Goal: Task Accomplishment & Management: Manage account settings

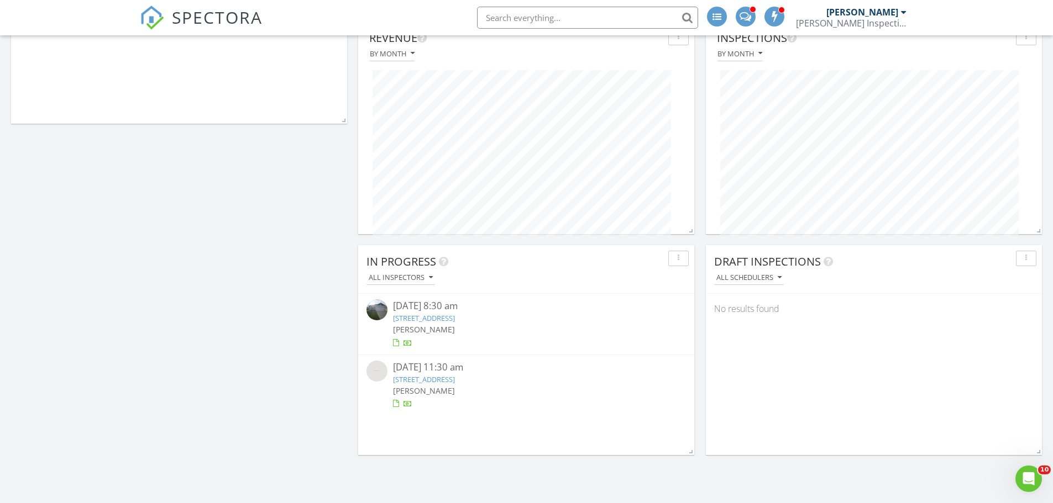
scroll to position [332, 0]
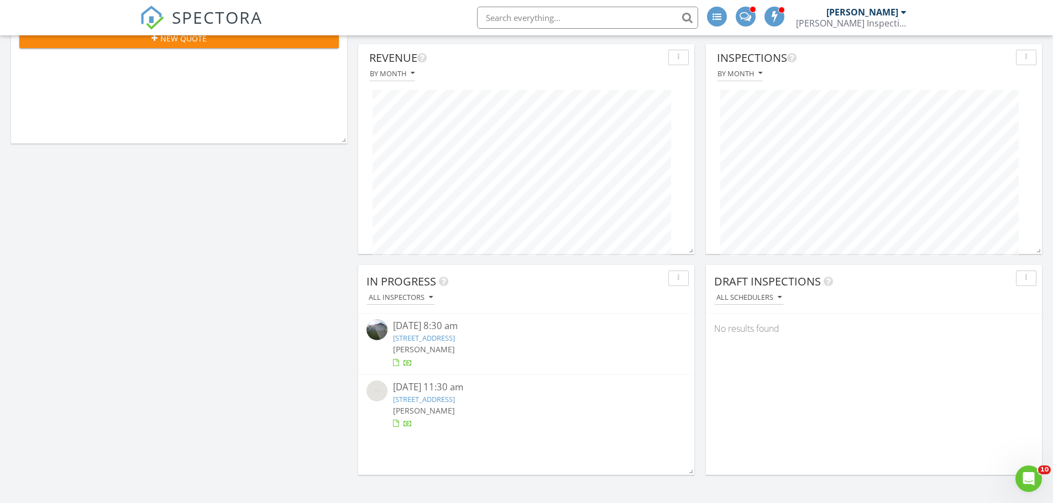
click at [506, 333] on div "08/27/25 8:30 am" at bounding box center [526, 326] width 266 height 14
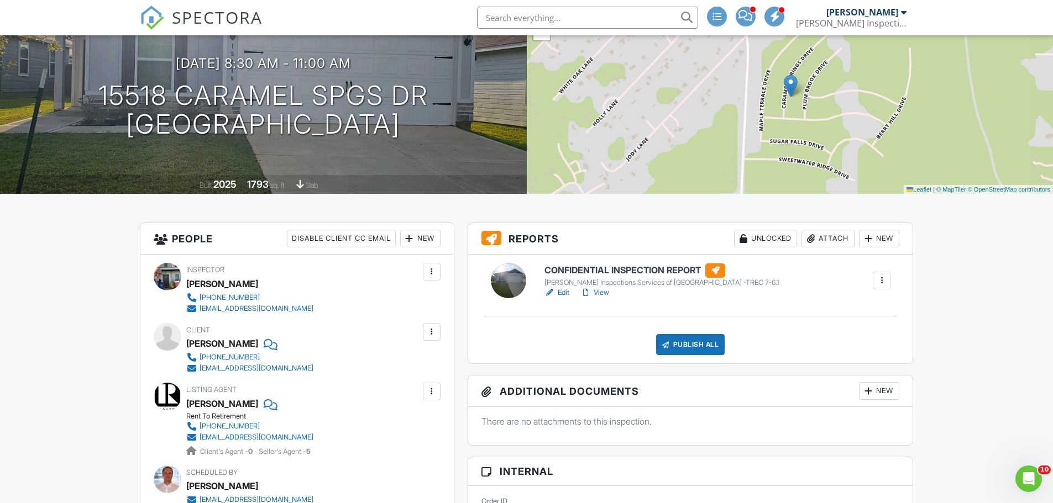
scroll to position [111, 0]
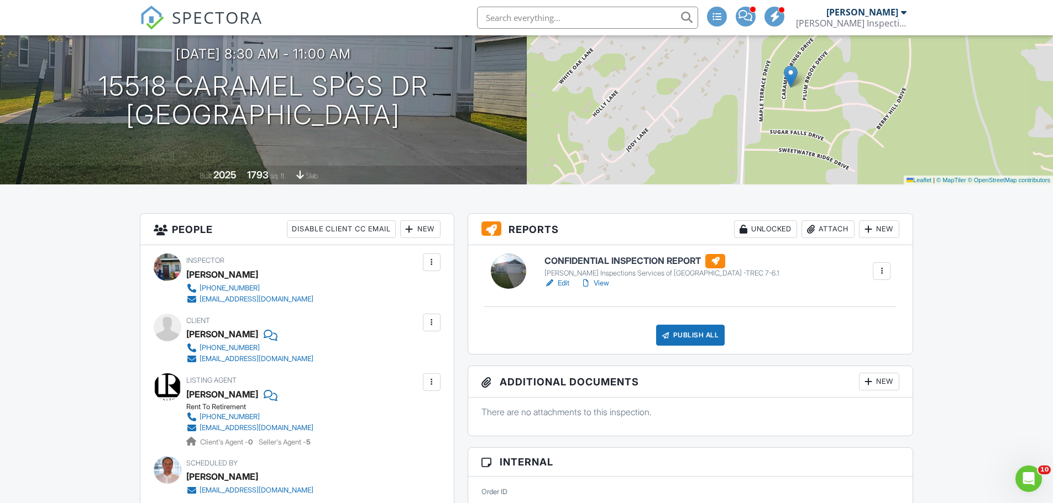
click at [560, 286] on link "Edit" at bounding box center [556, 283] width 25 height 11
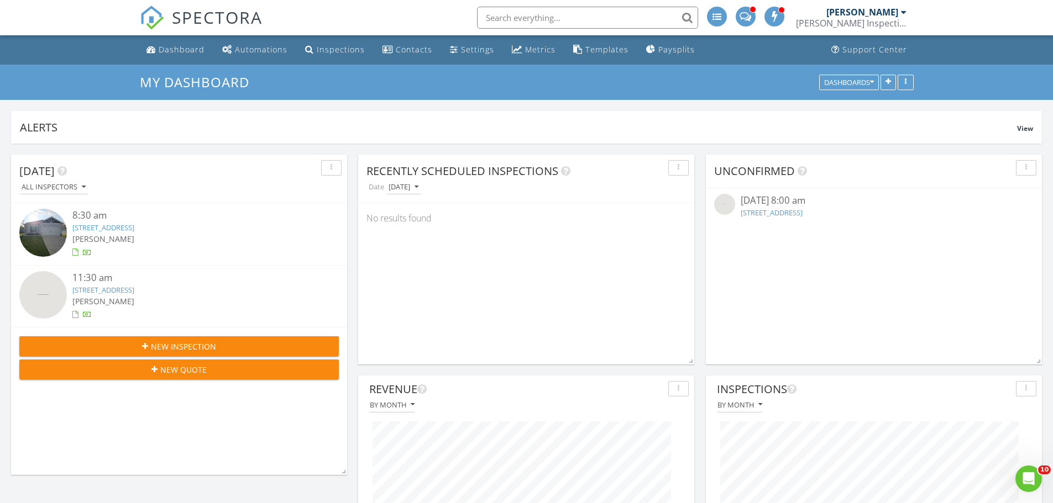
click at [134, 229] on link "15518 Caramel Spgs Dr, Conroe, TX 77303" at bounding box center [103, 228] width 62 height 10
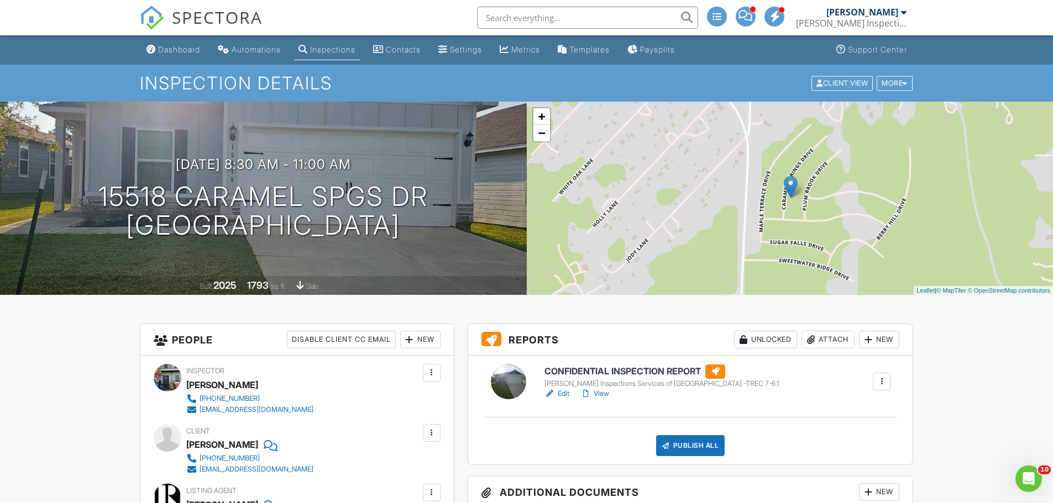
click at [563, 391] on link "Edit" at bounding box center [556, 393] width 25 height 11
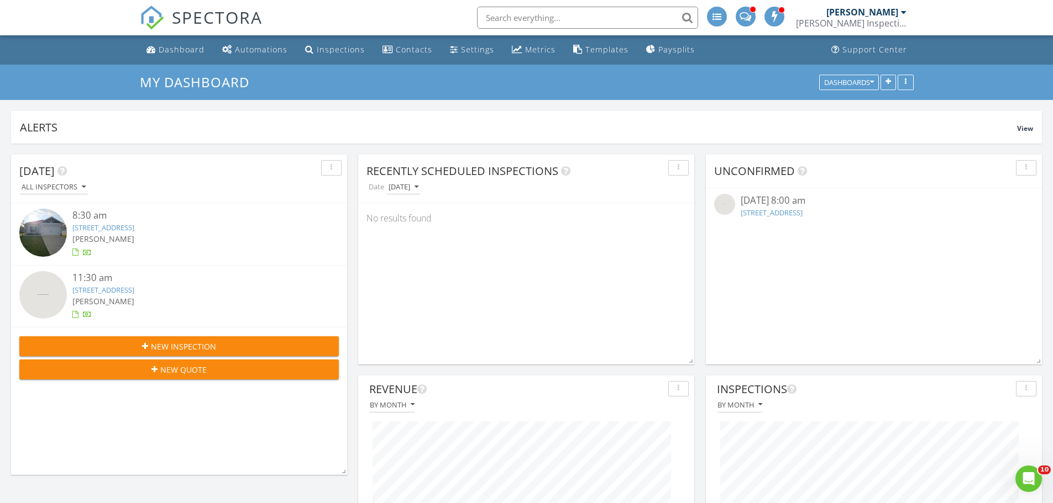
click at [134, 288] on link "[STREET_ADDRESS]" at bounding box center [103, 290] width 62 height 10
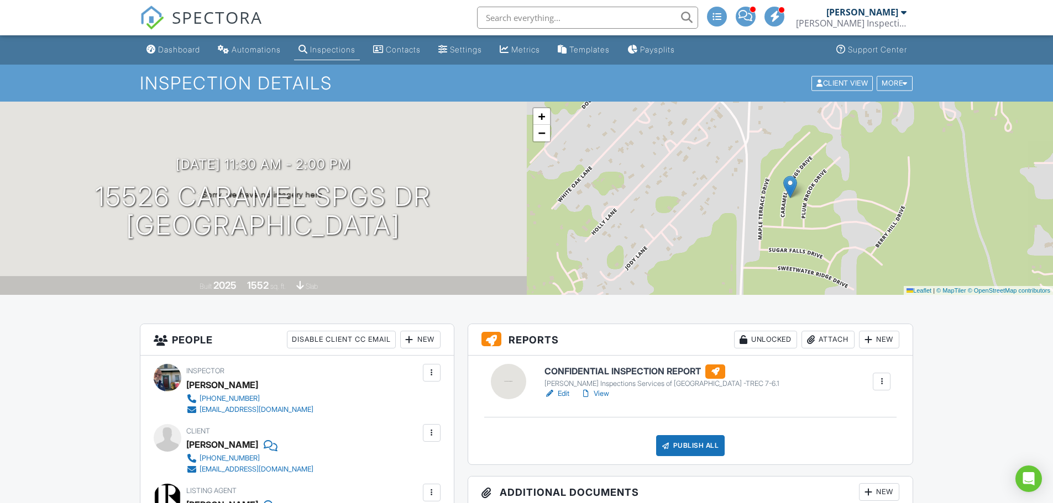
click at [565, 393] on link "Edit" at bounding box center [556, 393] width 25 height 11
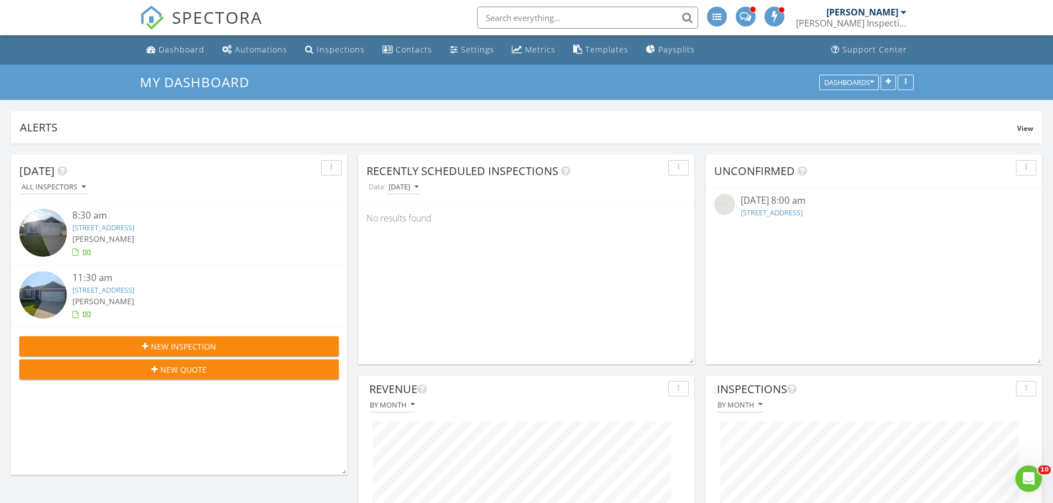
click at [134, 232] on link "[STREET_ADDRESS]" at bounding box center [103, 228] width 62 height 10
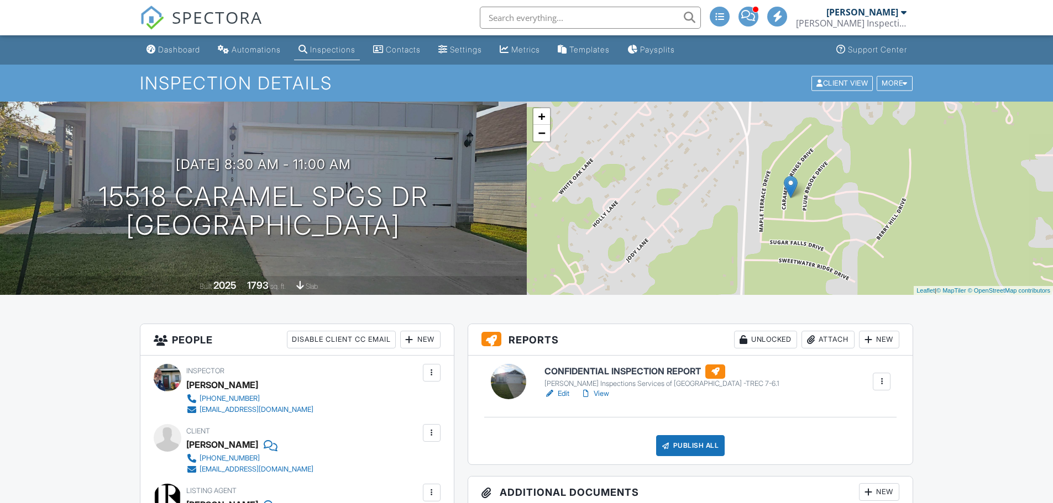
click at [565, 393] on link "Edit" at bounding box center [556, 393] width 25 height 11
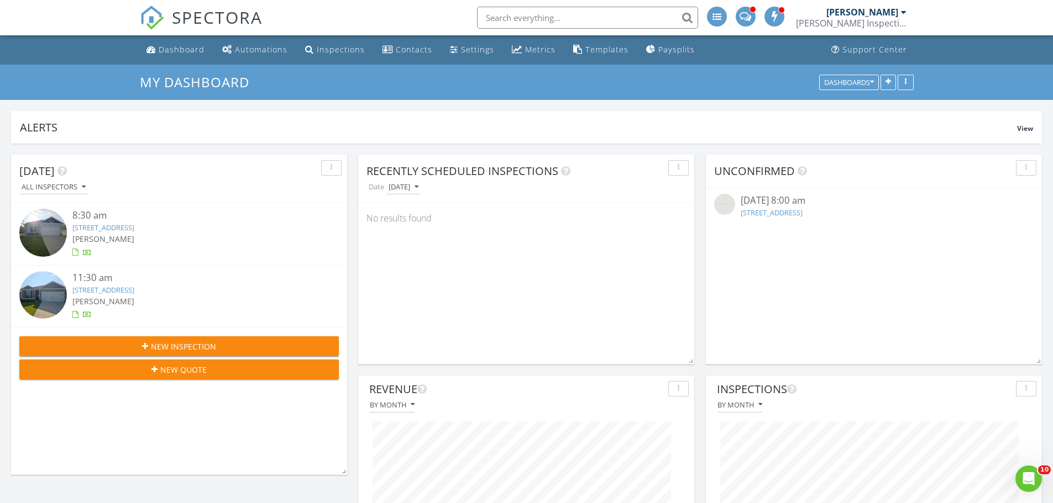
click at [134, 291] on link "[STREET_ADDRESS]" at bounding box center [103, 290] width 62 height 10
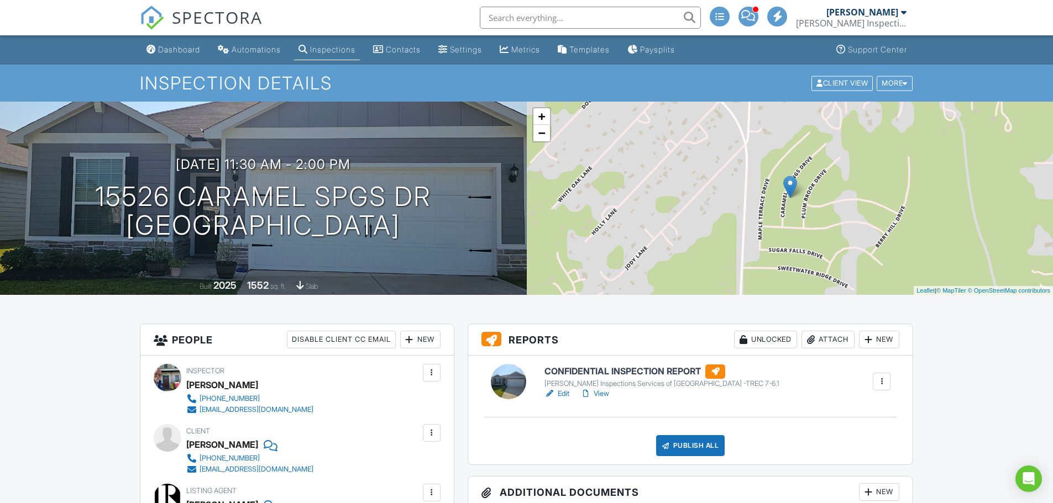
click at [560, 393] on link "Edit" at bounding box center [556, 393] width 25 height 11
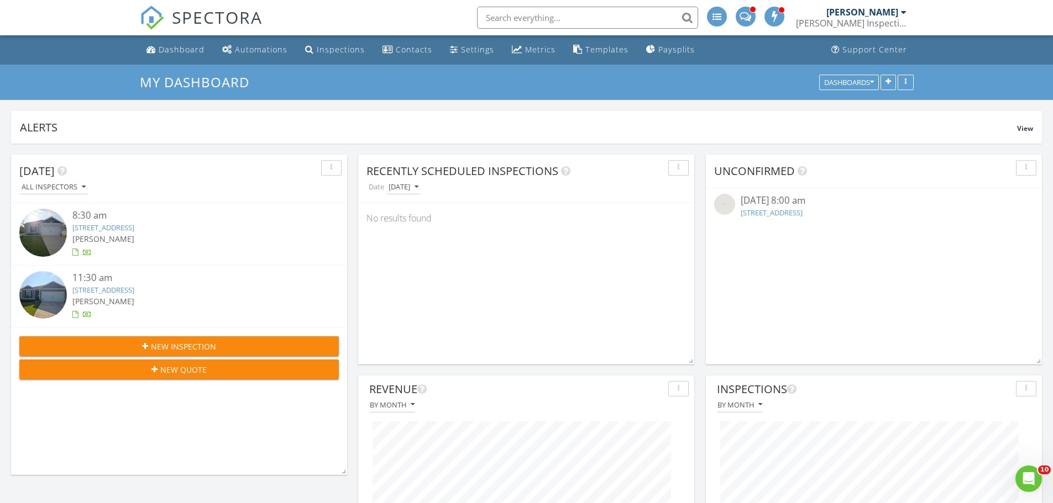
click at [134, 230] on link "[STREET_ADDRESS]" at bounding box center [103, 228] width 62 height 10
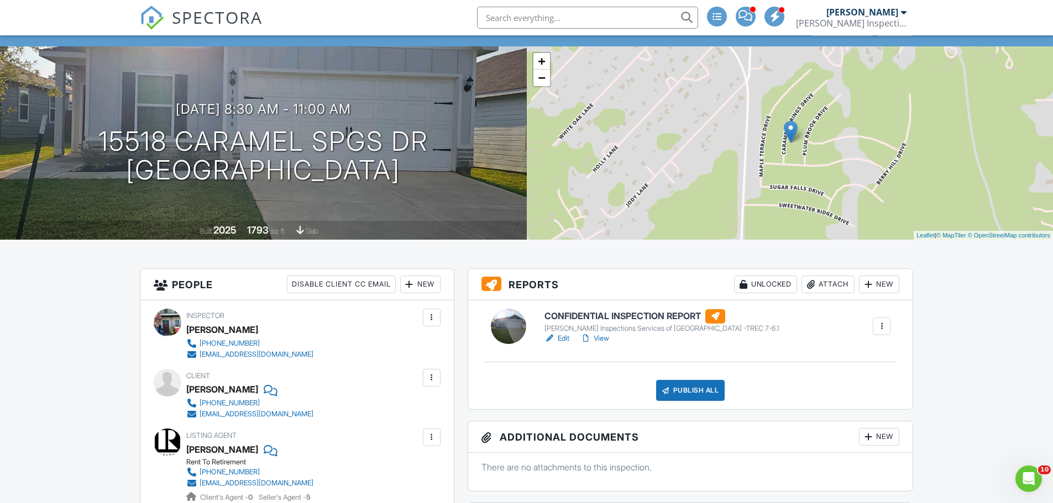
click at [561, 338] on link "Edit" at bounding box center [556, 338] width 25 height 11
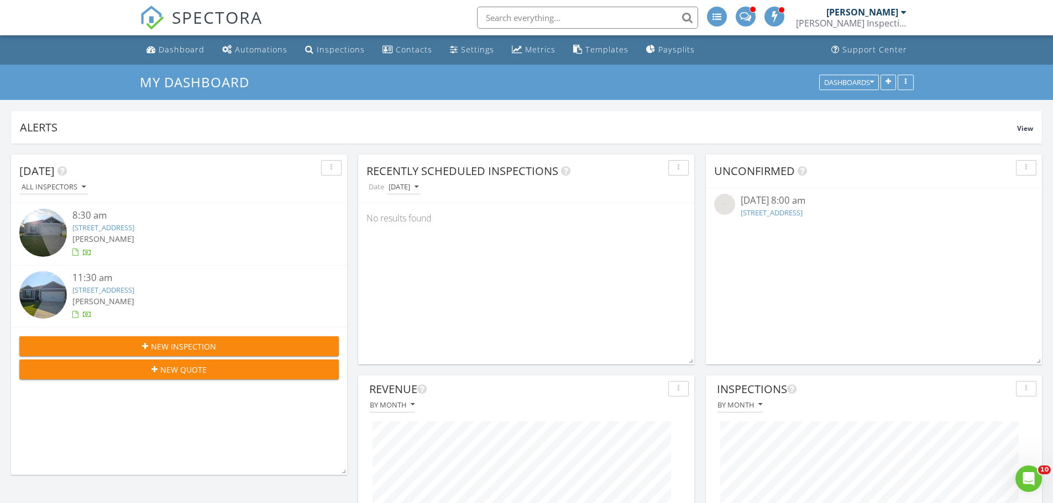
click at [134, 292] on link "15526 Caramel Spgs Dr, Conroe, TX 77303" at bounding box center [103, 290] width 62 height 10
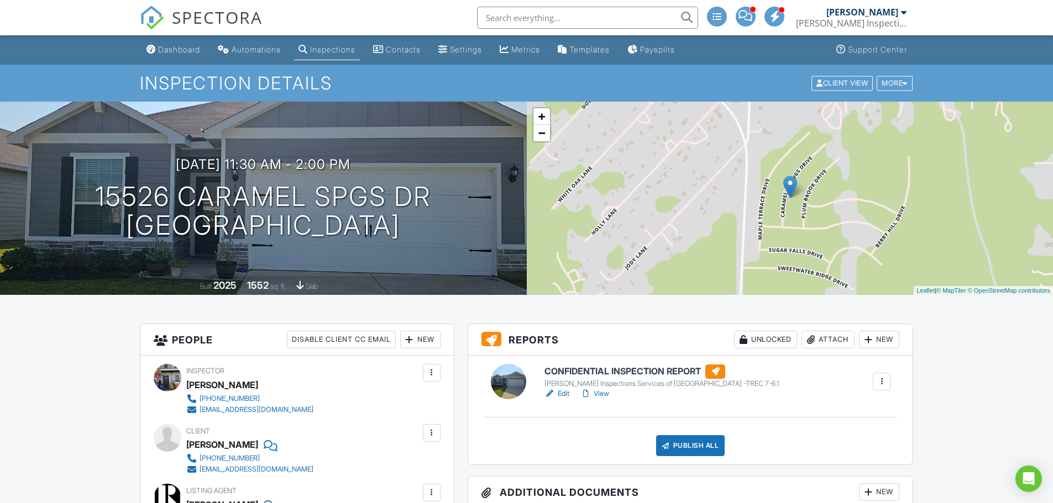
click at [560, 395] on link "Edit" at bounding box center [556, 393] width 25 height 11
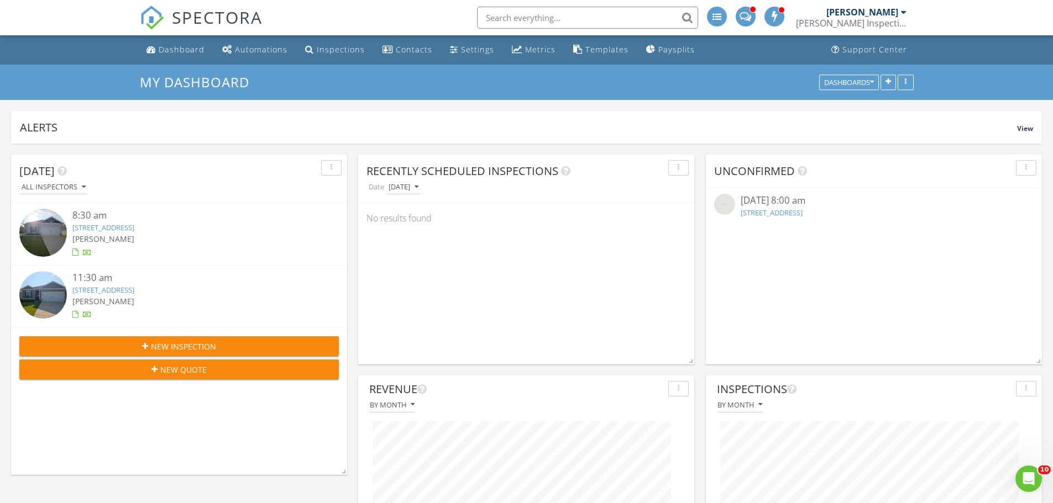
click at [802, 211] on link "407 Forest Pines Ct, Friendswood, TX 77546" at bounding box center [771, 213] width 62 height 10
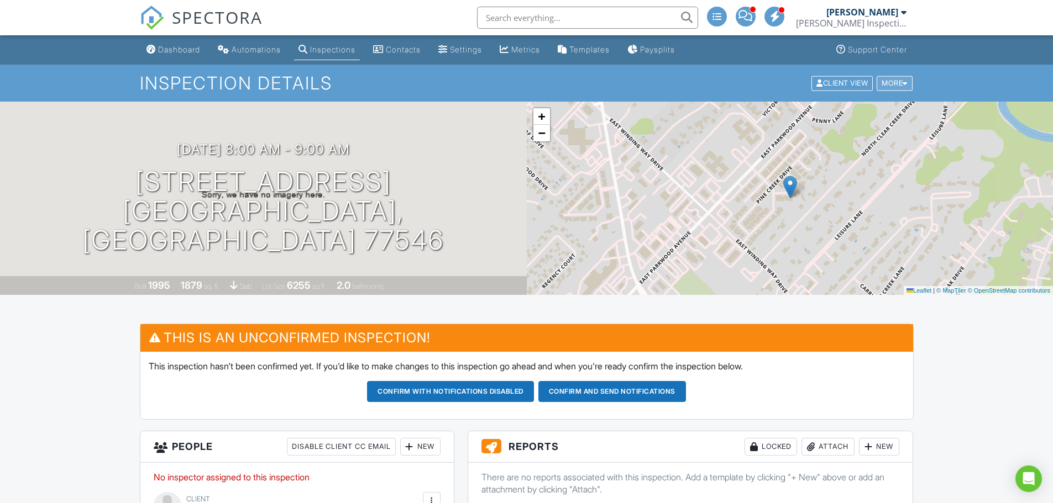
click at [895, 91] on div "More" at bounding box center [894, 83] width 36 height 15
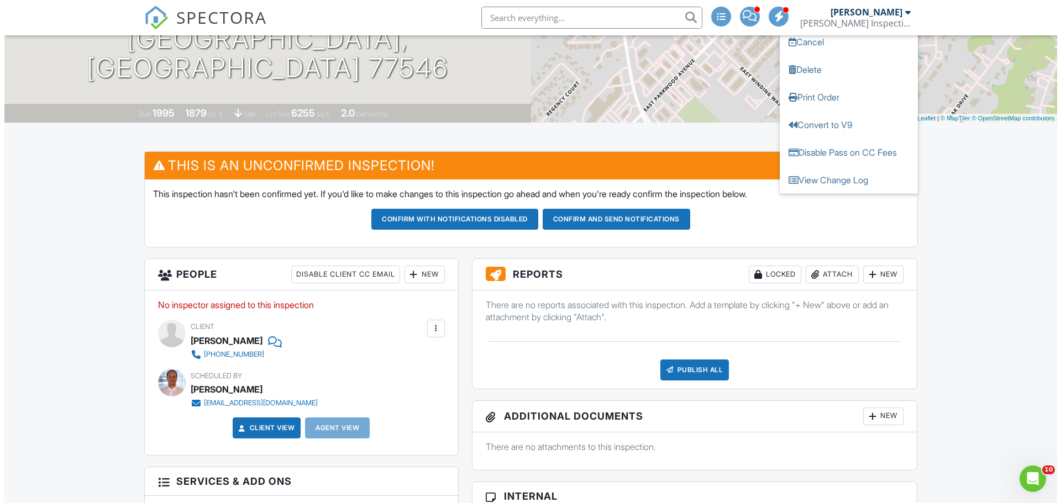
scroll to position [111, 0]
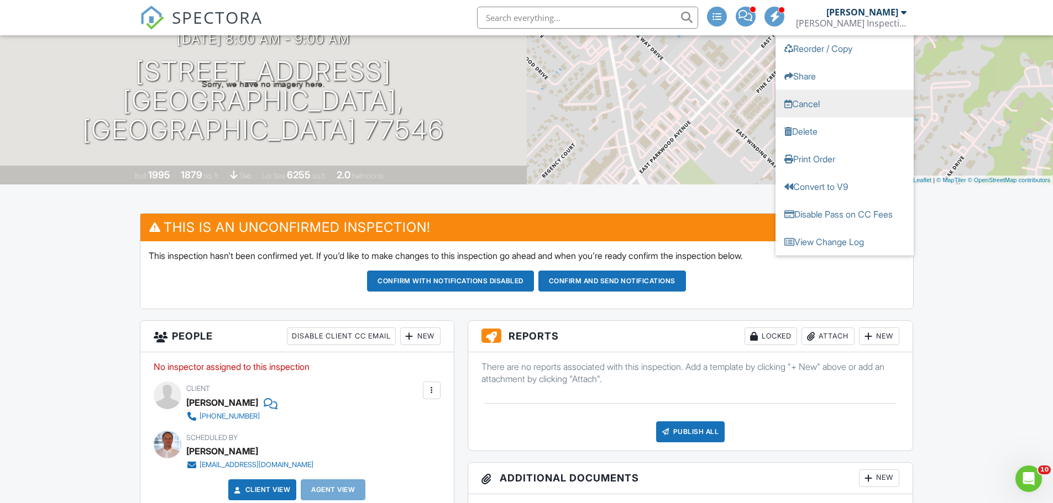
click at [807, 107] on link "Cancel" at bounding box center [844, 104] width 138 height 28
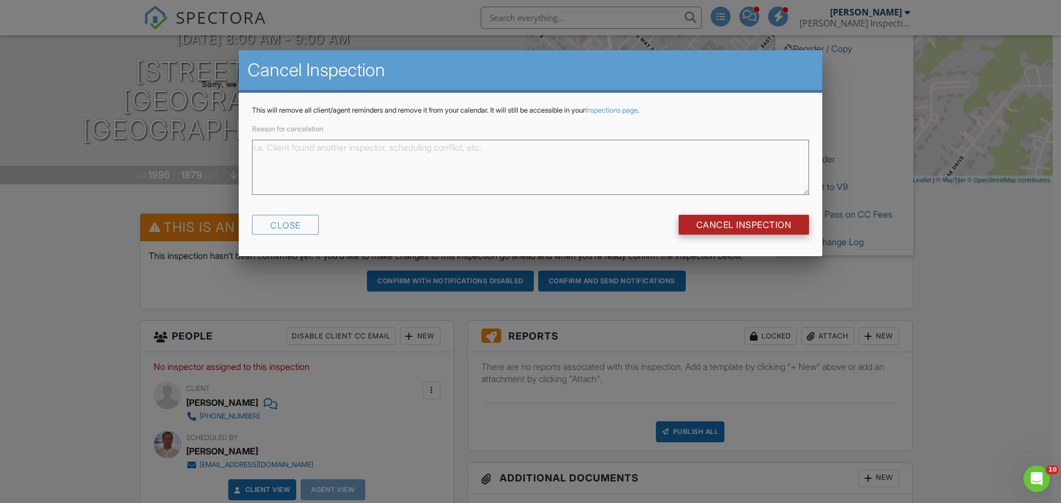
click at [749, 227] on input "Cancel Inspection" at bounding box center [744, 225] width 131 height 20
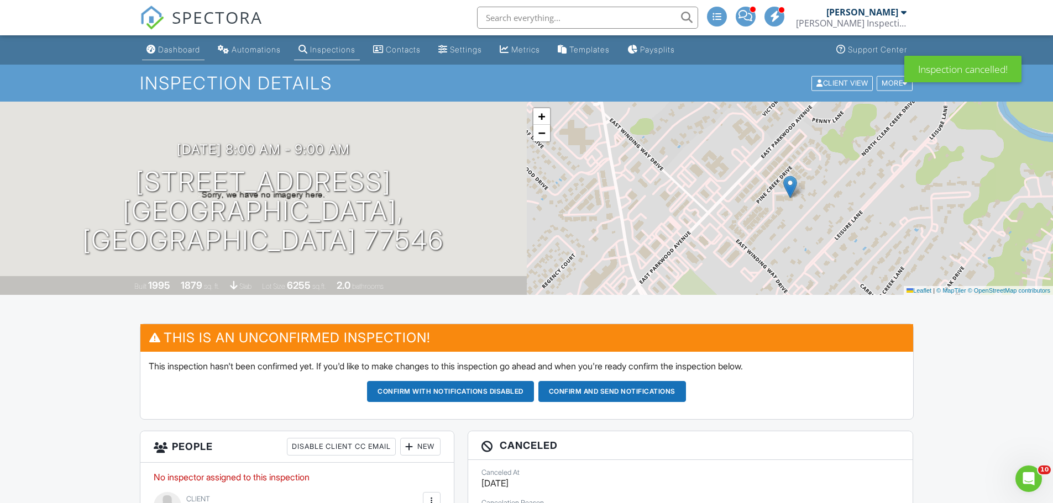
click at [193, 51] on div "Dashboard" at bounding box center [179, 49] width 42 height 9
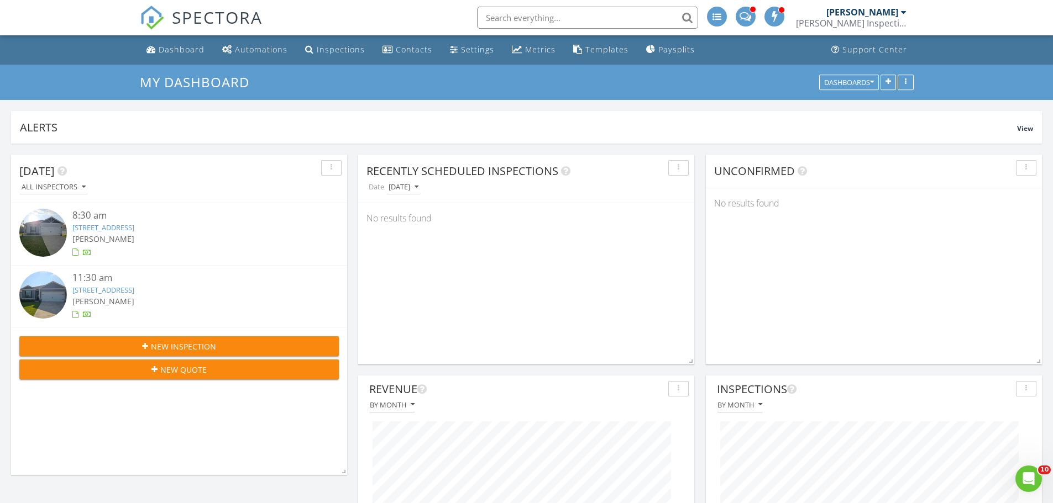
click at [134, 223] on link "[STREET_ADDRESS]" at bounding box center [103, 228] width 62 height 10
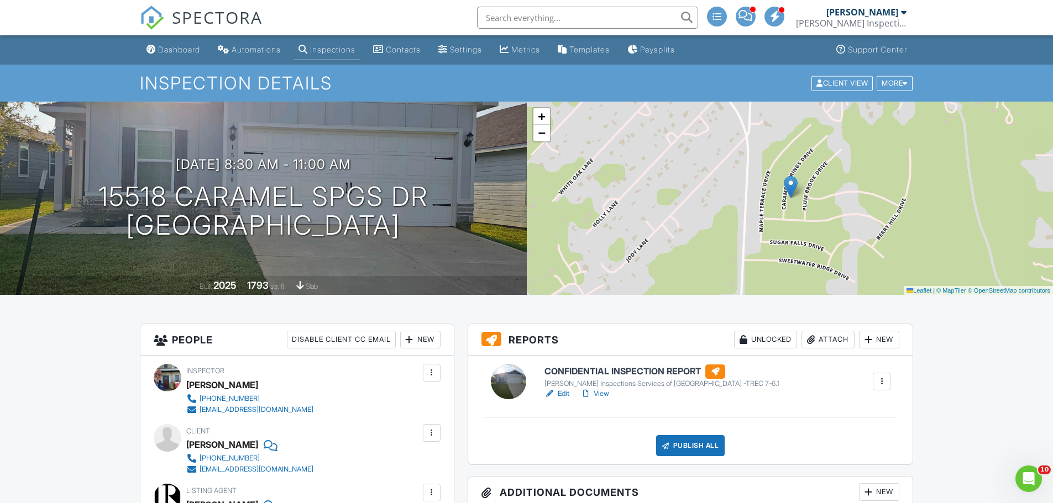
click at [601, 392] on link "View" at bounding box center [594, 393] width 29 height 11
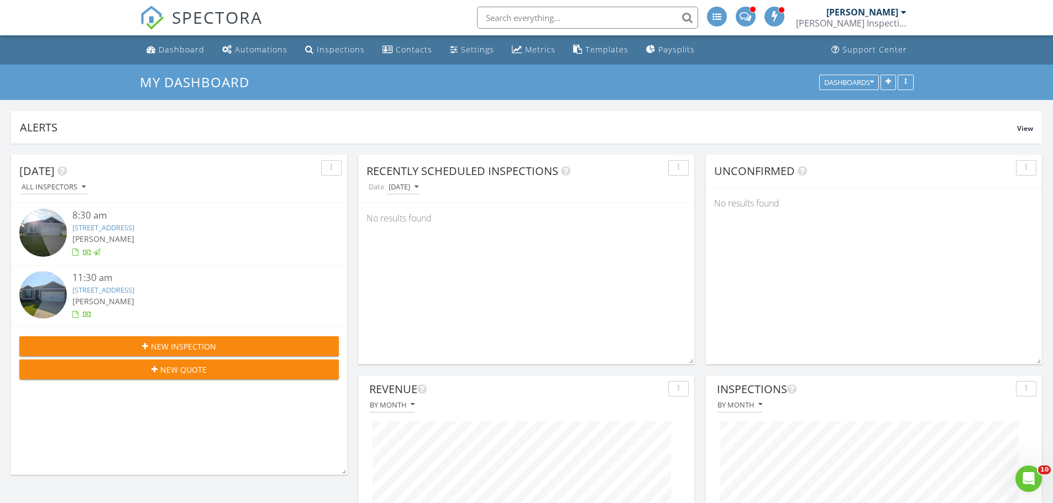
click at [134, 292] on link "15526 Caramel Spgs Dr, Conroe, TX 77303" at bounding box center [103, 290] width 62 height 10
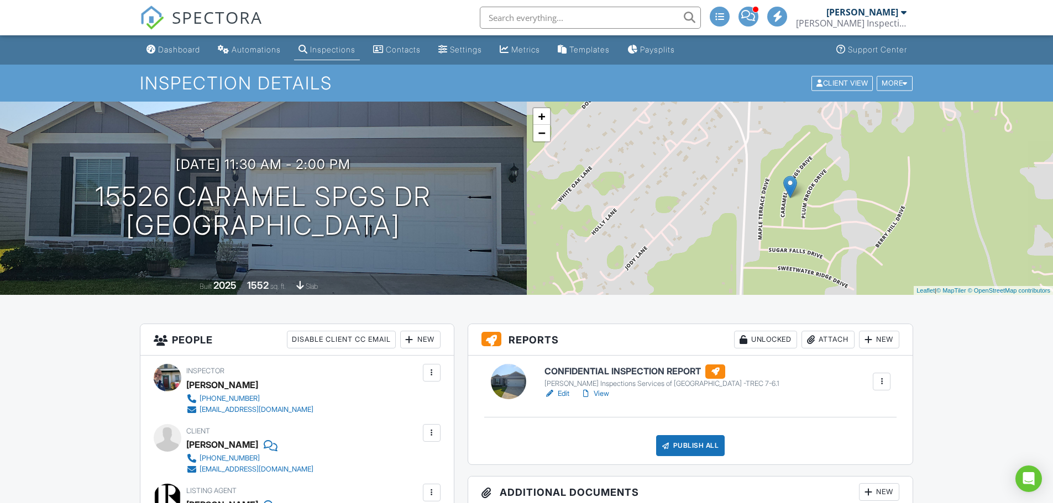
click at [603, 395] on link "View" at bounding box center [594, 393] width 29 height 11
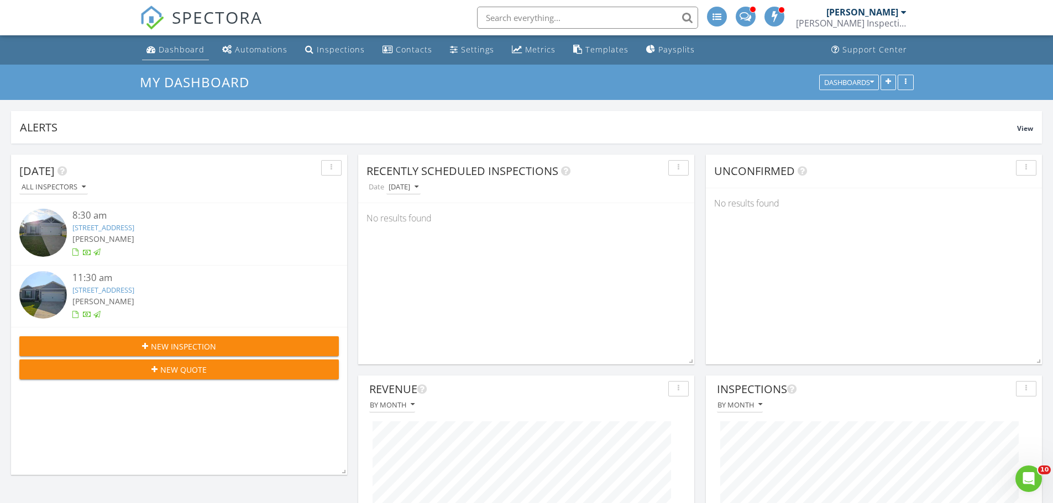
click at [178, 51] on div "Dashboard" at bounding box center [182, 49] width 46 height 10
click at [181, 47] on div "Dashboard" at bounding box center [182, 49] width 46 height 10
click at [601, 48] on div "Templates" at bounding box center [606, 49] width 43 height 10
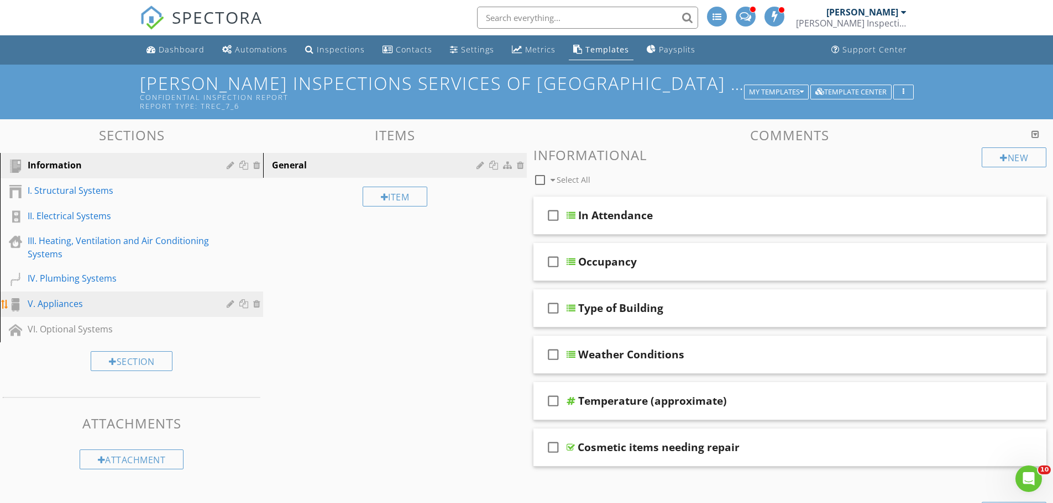
click at [133, 303] on div "V. Appliances" at bounding box center [119, 303] width 183 height 13
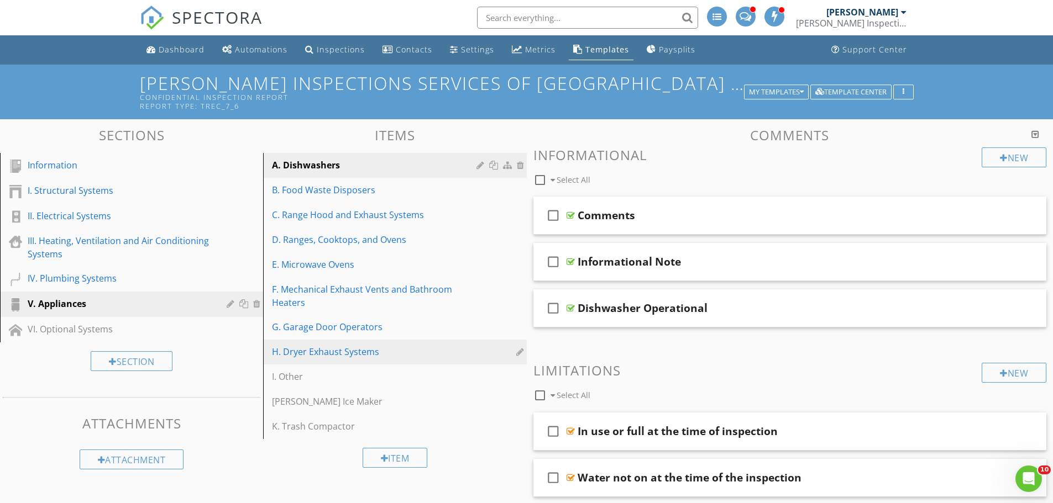
click at [367, 351] on div "H. Dryer Exhaust Systems" at bounding box center [375, 351] width 207 height 13
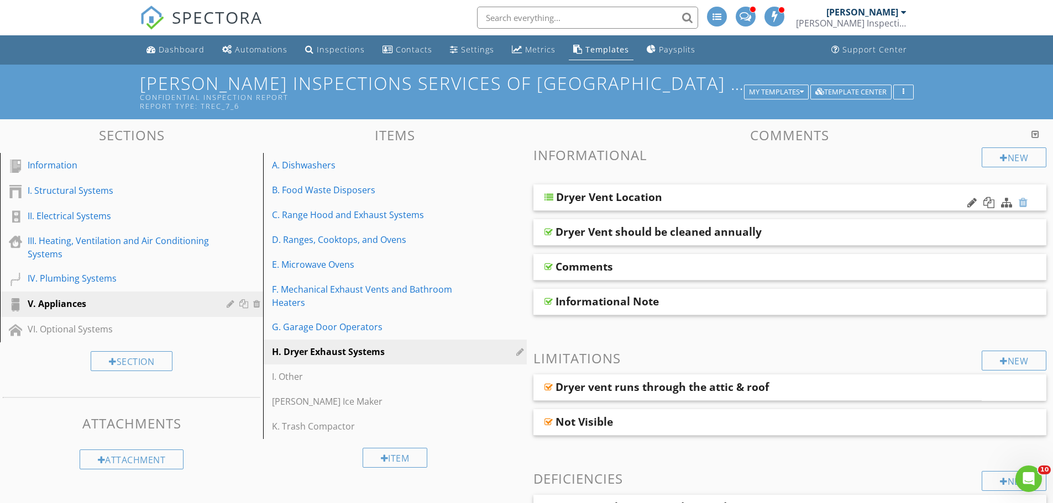
click at [1026, 202] on div at bounding box center [1022, 202] width 9 height 11
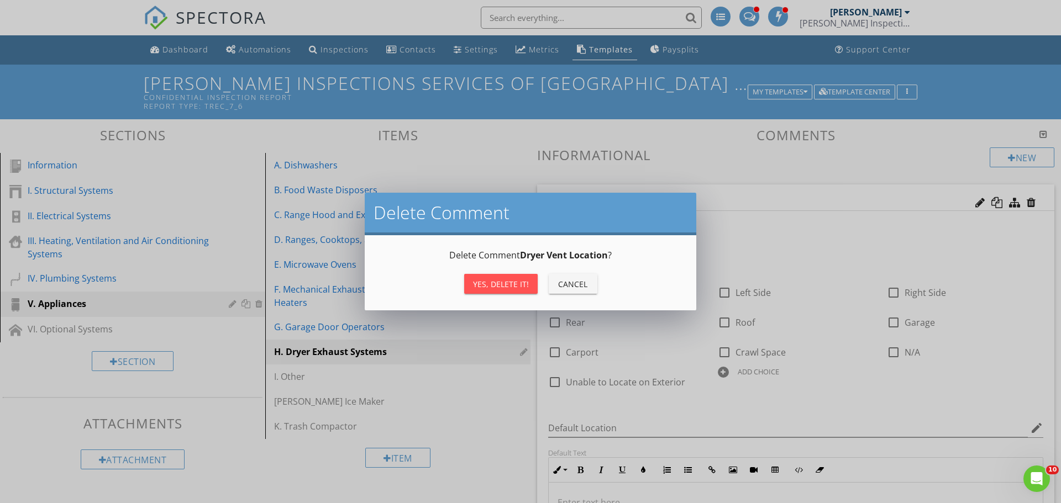
click at [504, 281] on div "Yes, Delete it!" at bounding box center [501, 285] width 56 height 12
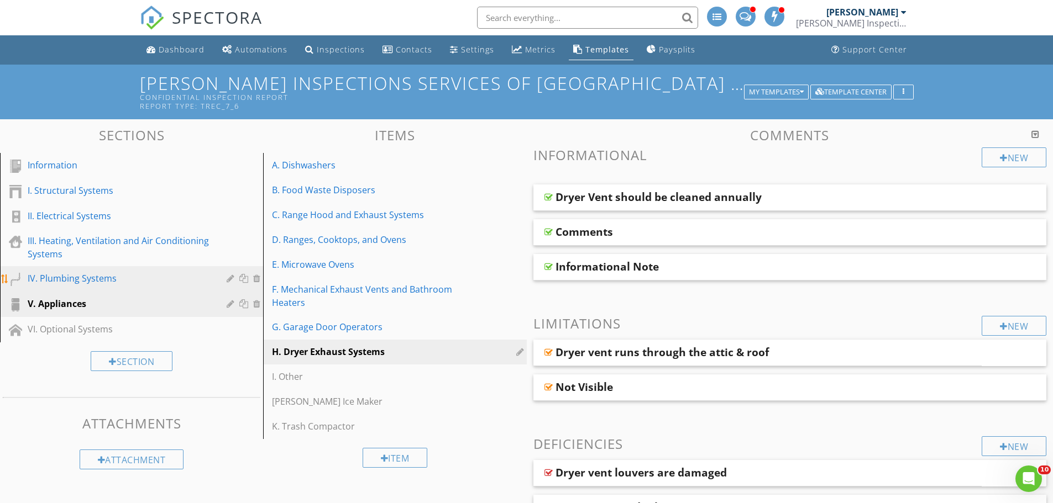
click at [132, 279] on div "IV. Plumbing Systems" at bounding box center [119, 278] width 183 height 13
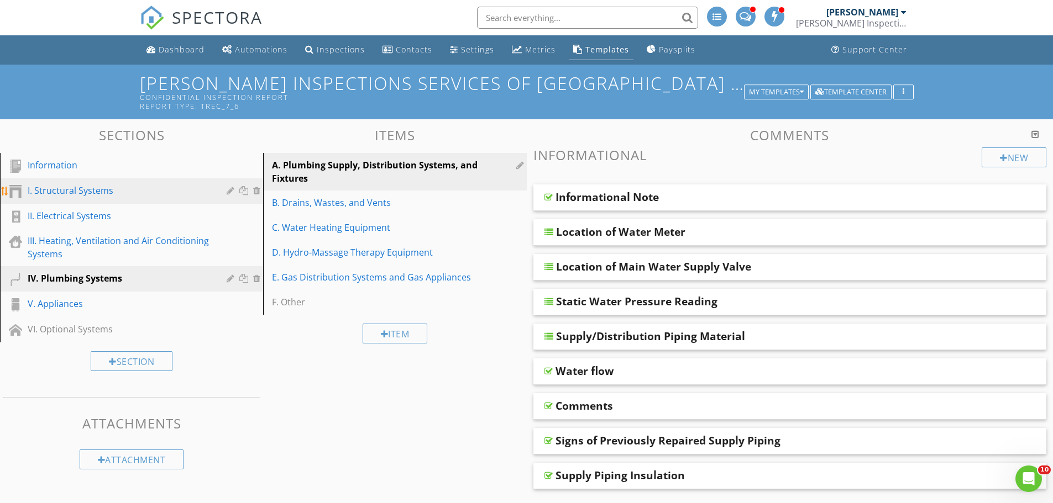
click at [87, 197] on div "I. Structural Systems" at bounding box center [119, 190] width 183 height 13
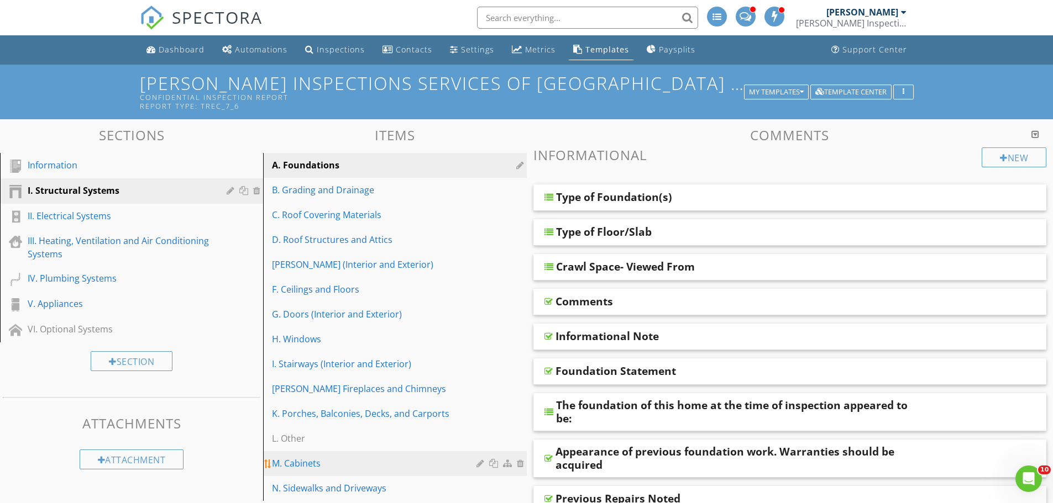
click at [475, 464] on div "M. Cabinets" at bounding box center [375, 463] width 207 height 13
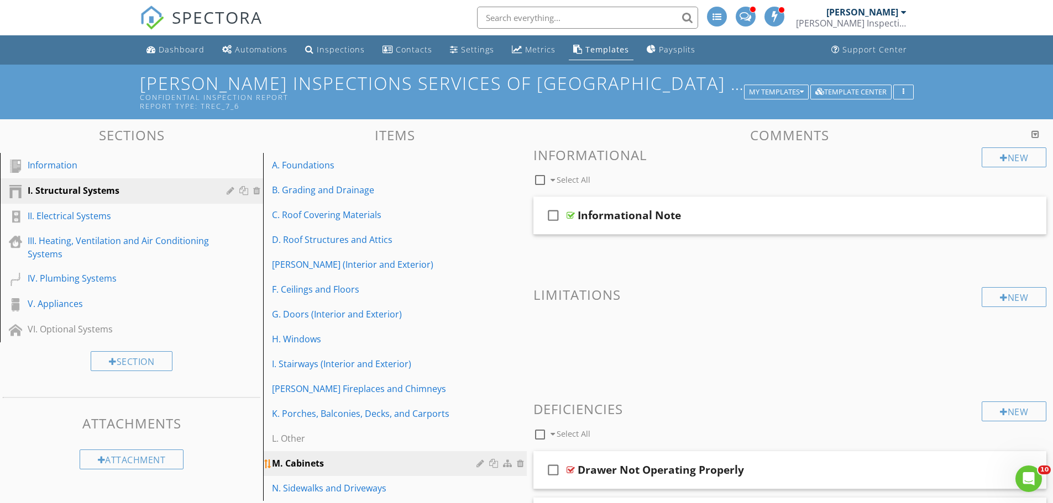
click at [484, 464] on div at bounding box center [481, 463] width 10 height 9
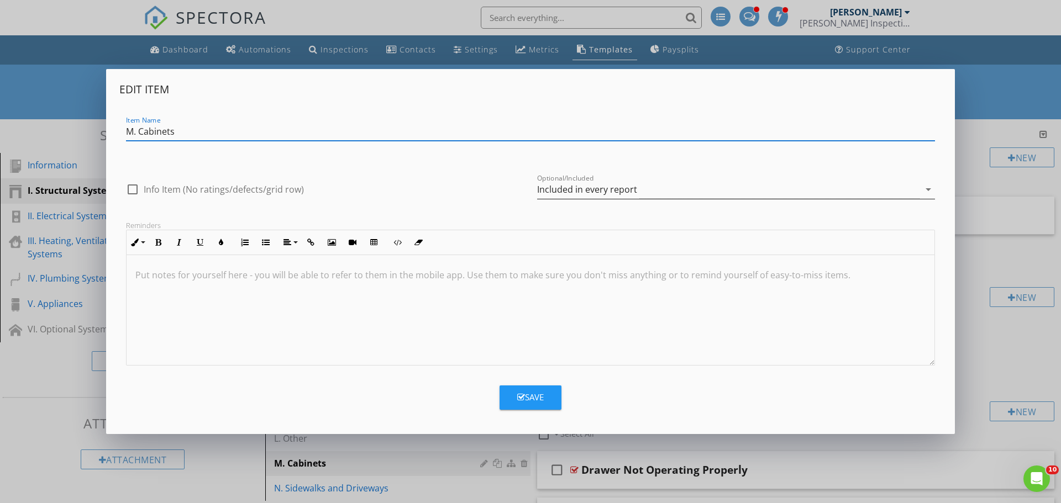
click at [561, 190] on div "Included in every report" at bounding box center [587, 190] width 100 height 10
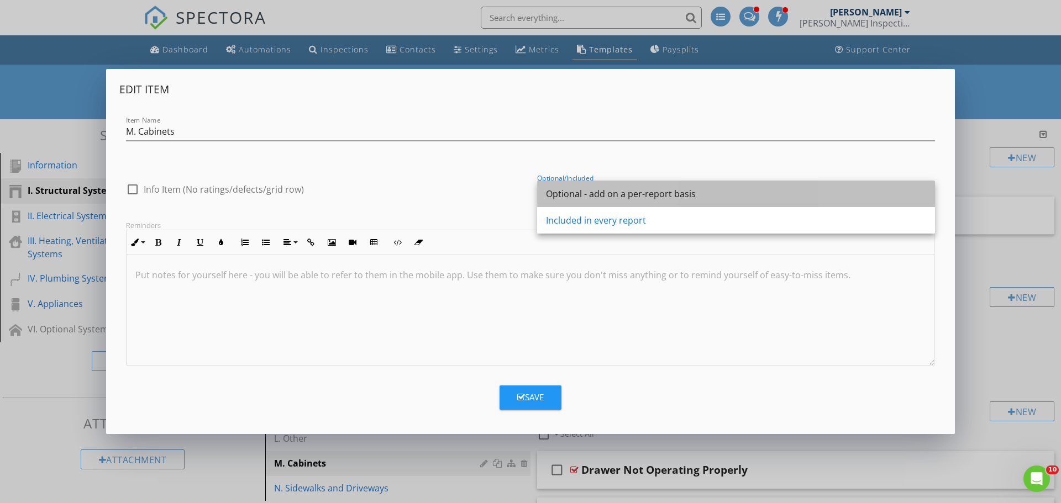
click at [564, 195] on div "Optional - add on a per-report basis" at bounding box center [736, 193] width 380 height 13
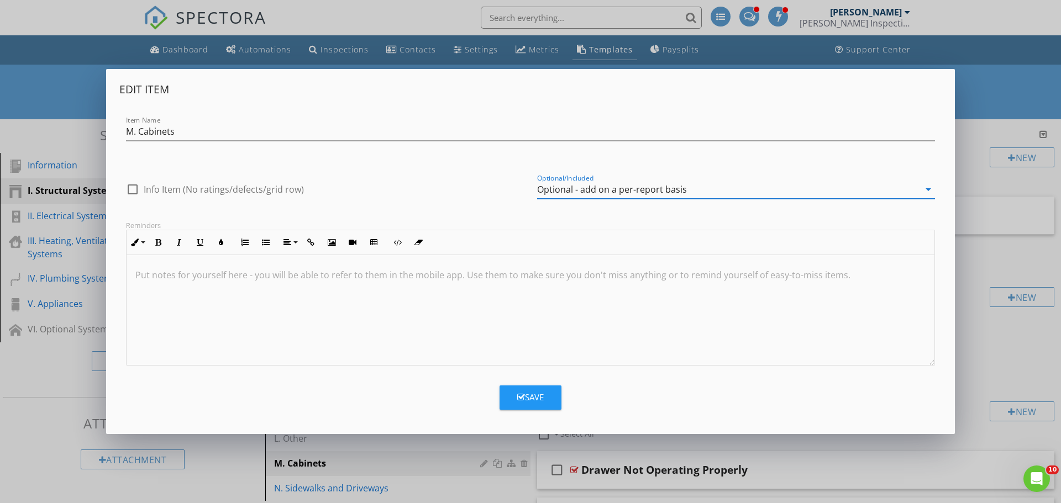
click at [537, 395] on div "Save" at bounding box center [530, 397] width 27 height 13
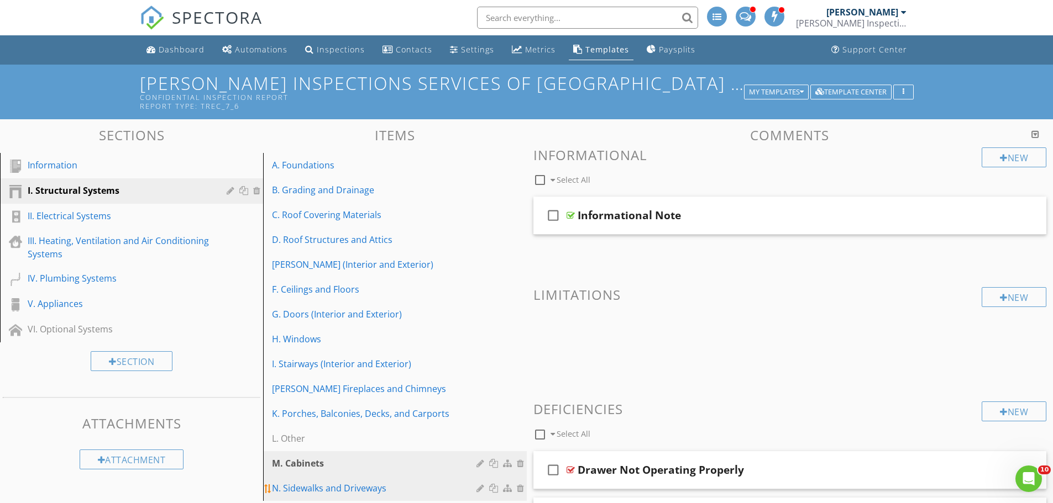
click at [478, 490] on div at bounding box center [481, 488] width 10 height 9
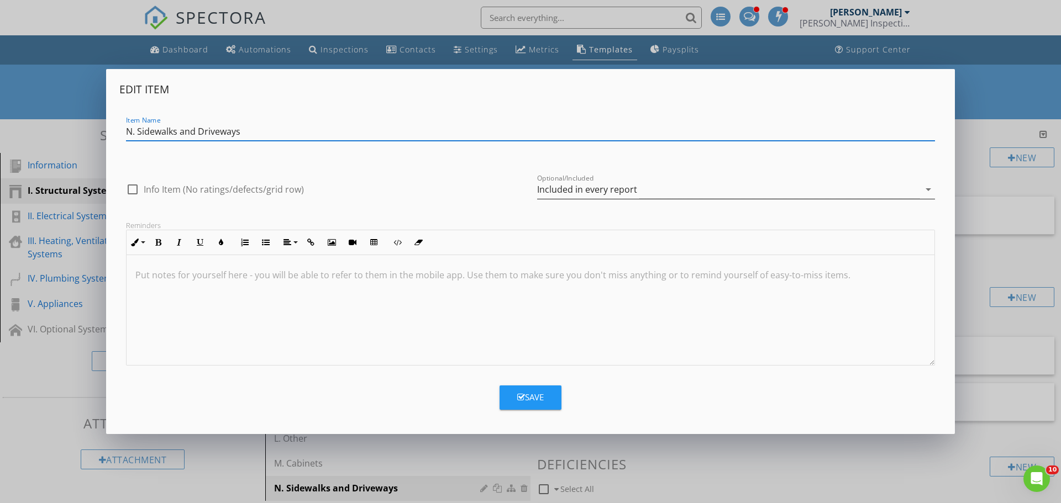
click at [576, 190] on div "Included in every report" at bounding box center [587, 190] width 100 height 10
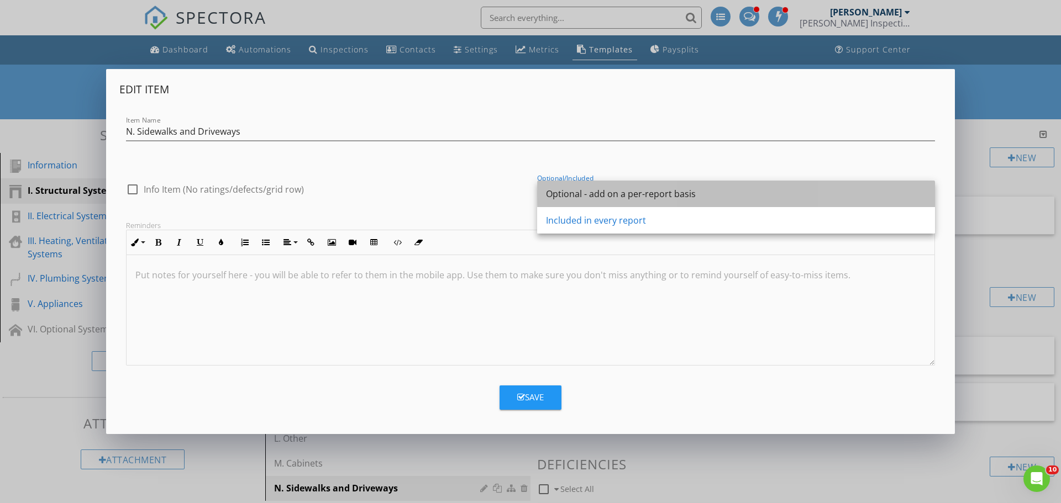
click at [577, 195] on div "Optional - add on a per-report basis" at bounding box center [736, 193] width 380 height 13
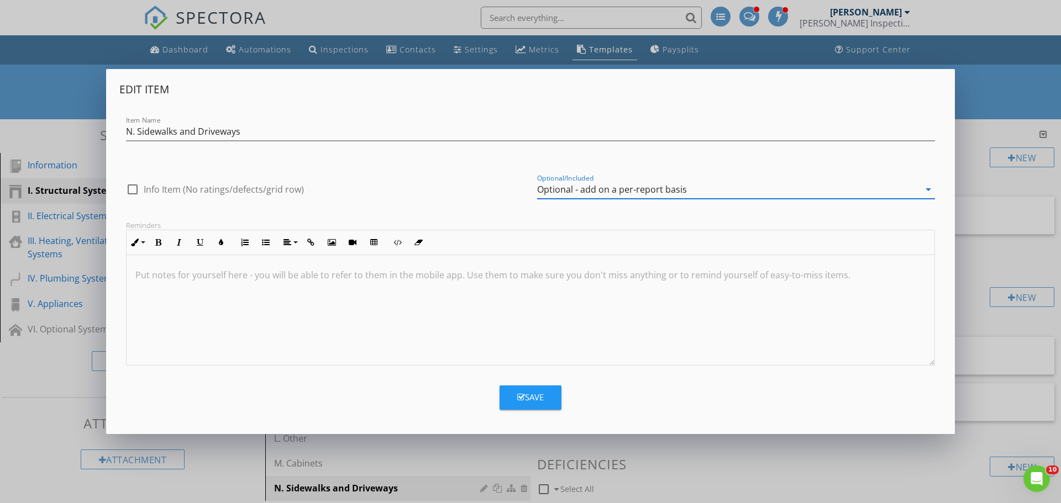
click at [530, 392] on div "Save" at bounding box center [530, 397] width 27 height 13
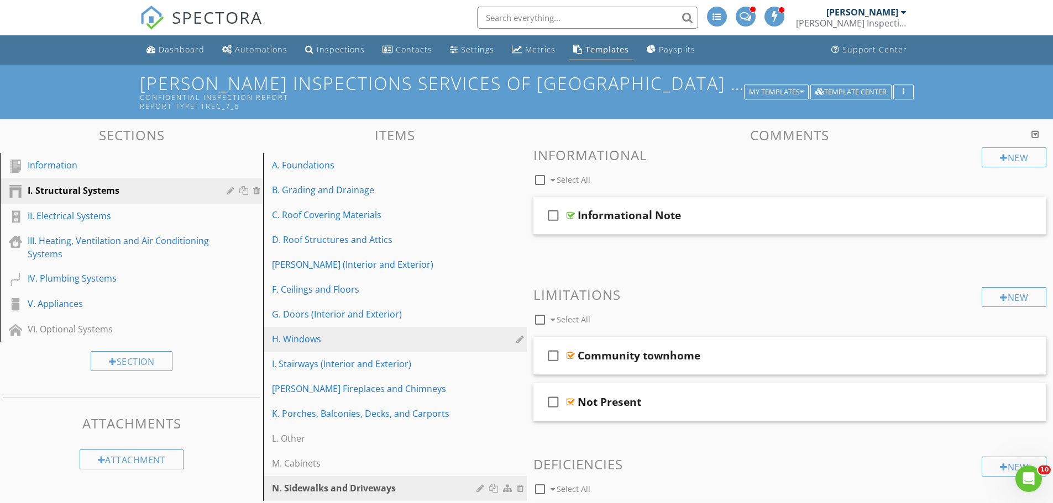
click at [316, 336] on div "H. Windows" at bounding box center [375, 339] width 207 height 13
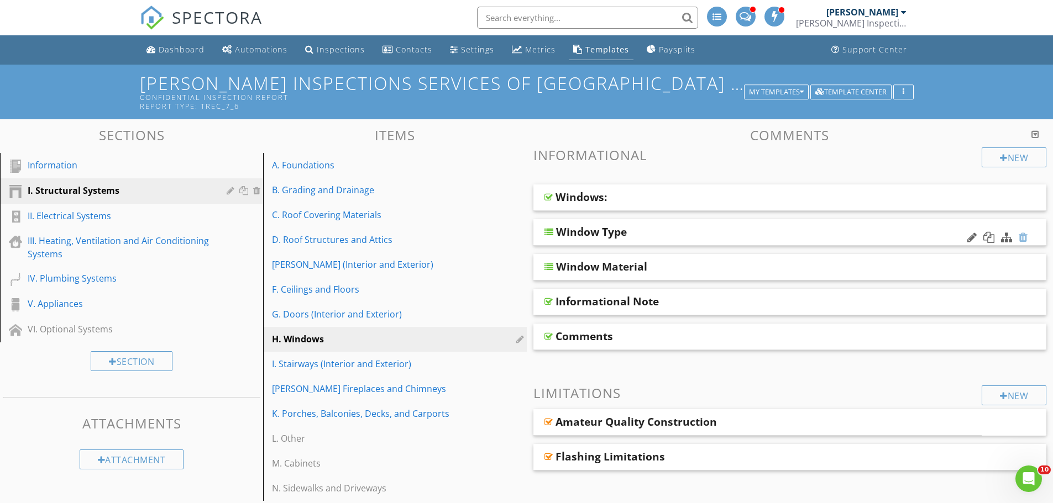
click at [1022, 238] on div at bounding box center [1022, 237] width 9 height 11
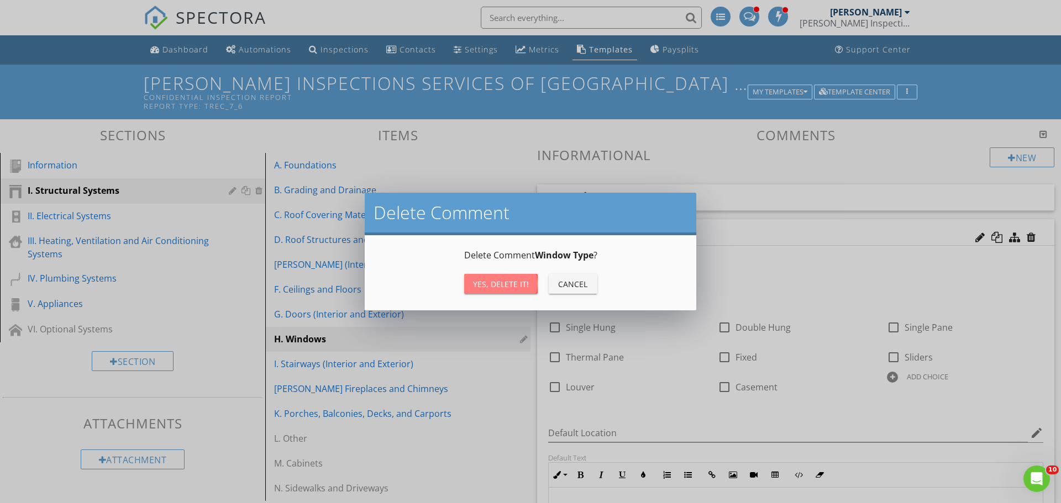
click at [525, 285] on div "Yes, Delete it!" at bounding box center [501, 285] width 56 height 12
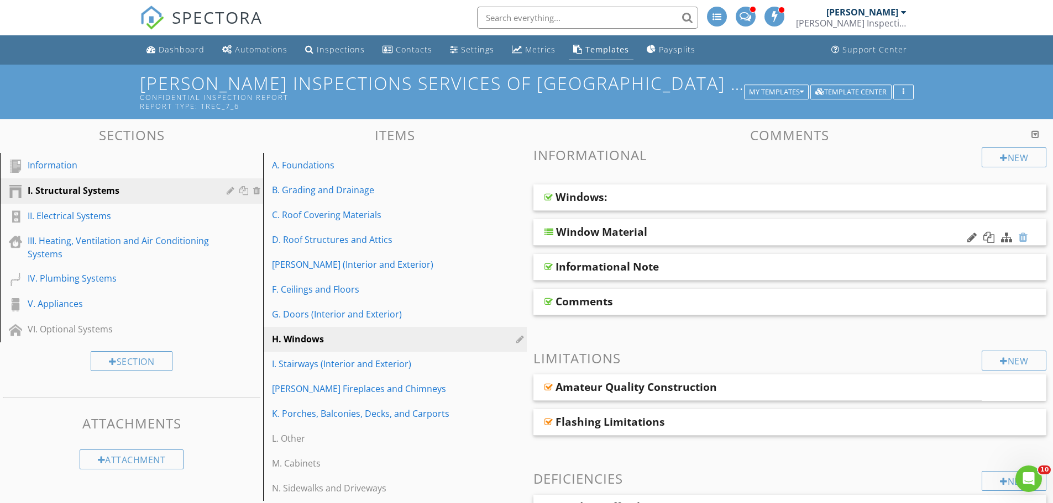
click at [1024, 238] on div at bounding box center [1022, 237] width 9 height 11
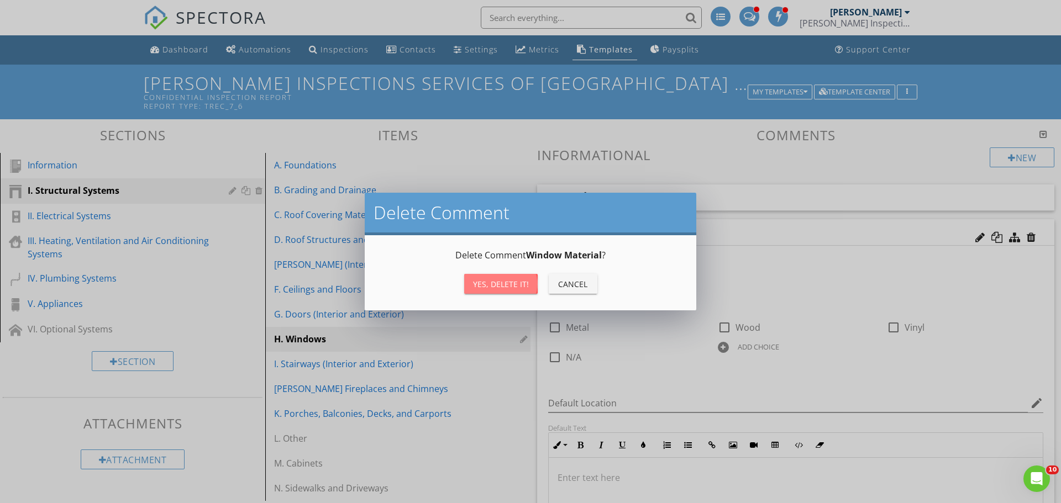
click at [507, 282] on div "Yes, Delete it!" at bounding box center [501, 285] width 56 height 12
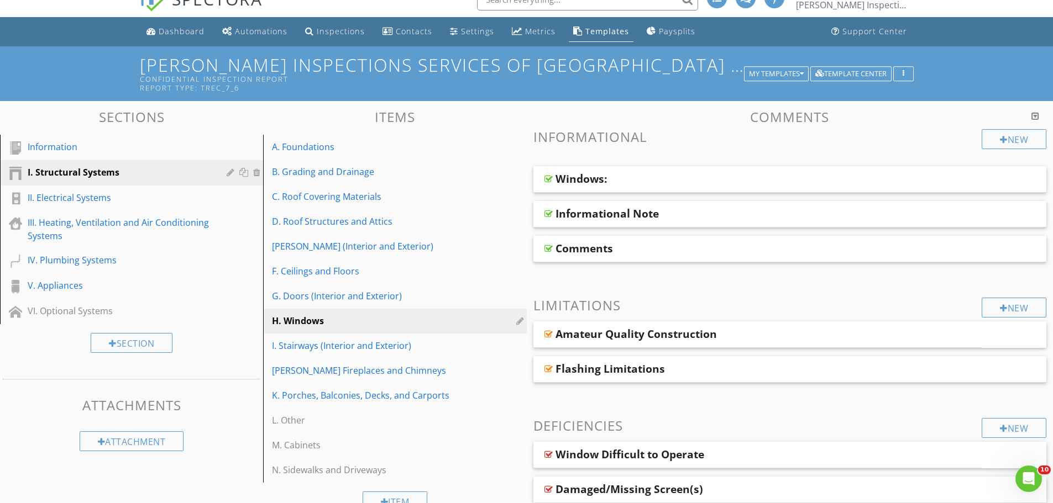
scroll to position [55, 0]
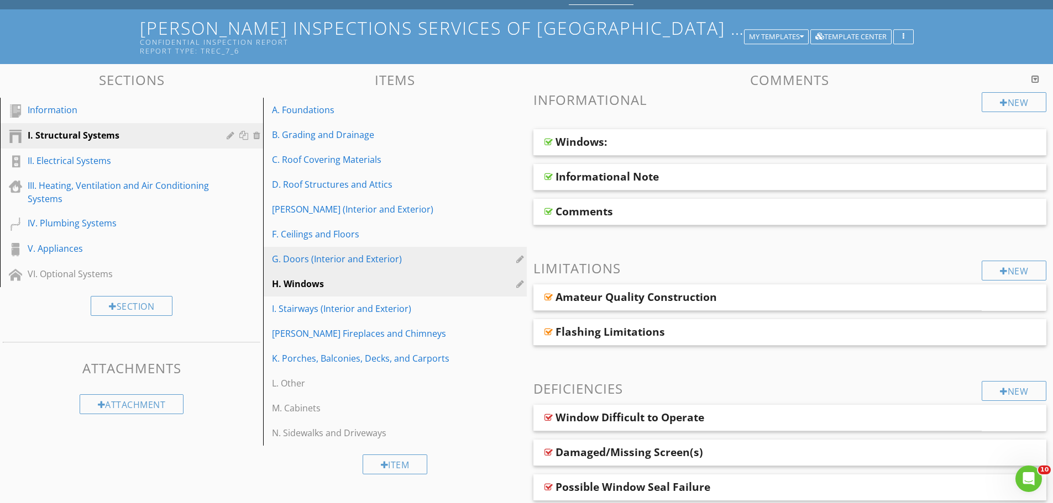
click at [327, 258] on div "G. Doors (Interior and Exterior)" at bounding box center [375, 259] width 207 height 13
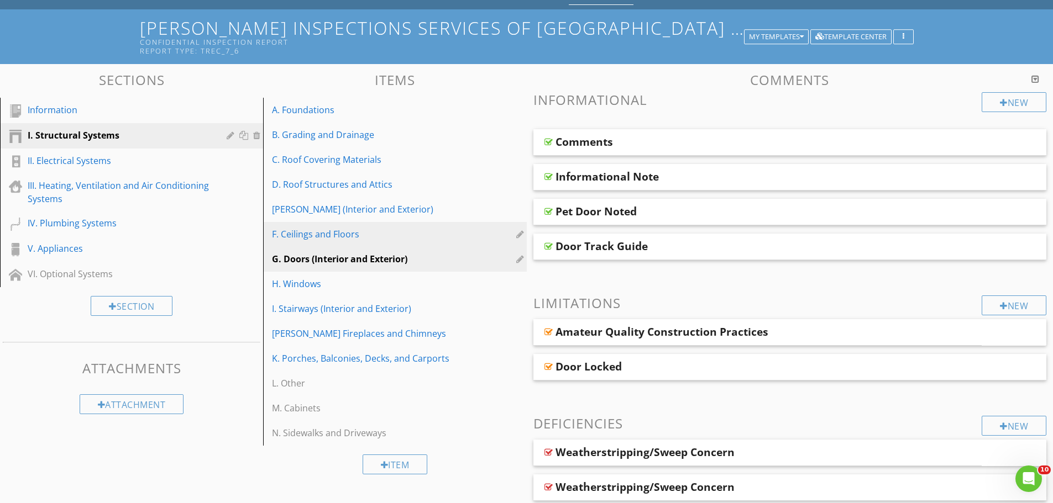
click at [328, 237] on div "F. Ceilings and Floors" at bounding box center [375, 234] width 207 height 13
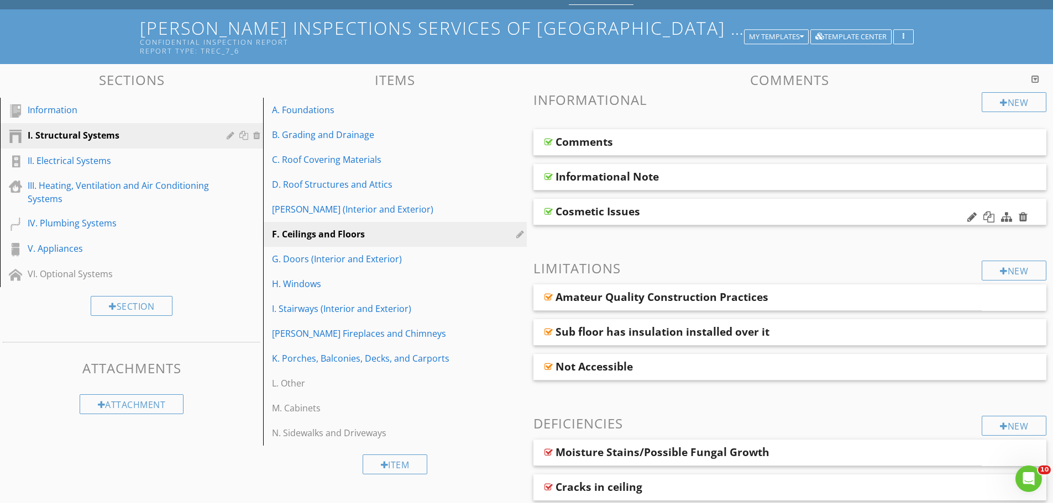
click at [661, 208] on div "Cosmetic Issues" at bounding box center [739, 211] width 368 height 13
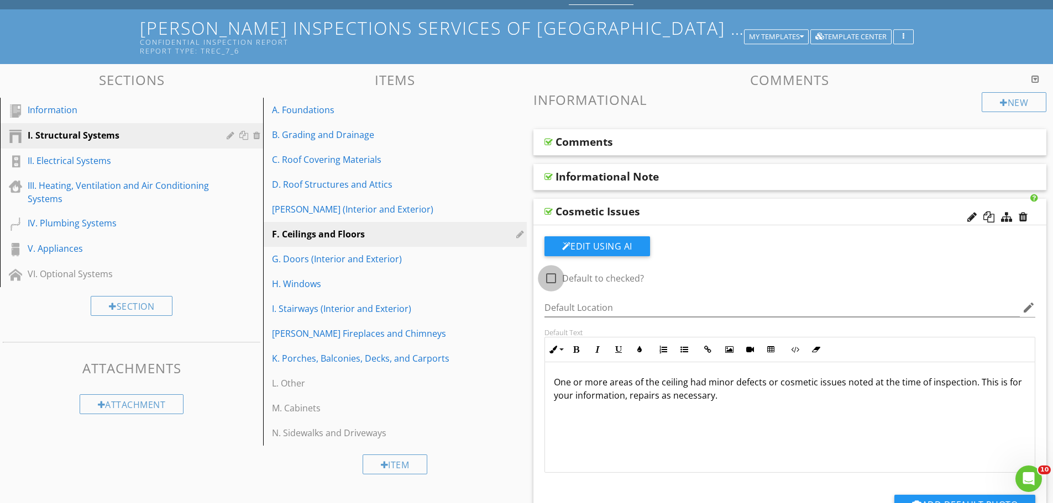
click at [553, 279] on div at bounding box center [551, 278] width 19 height 19
checkbox input "true"
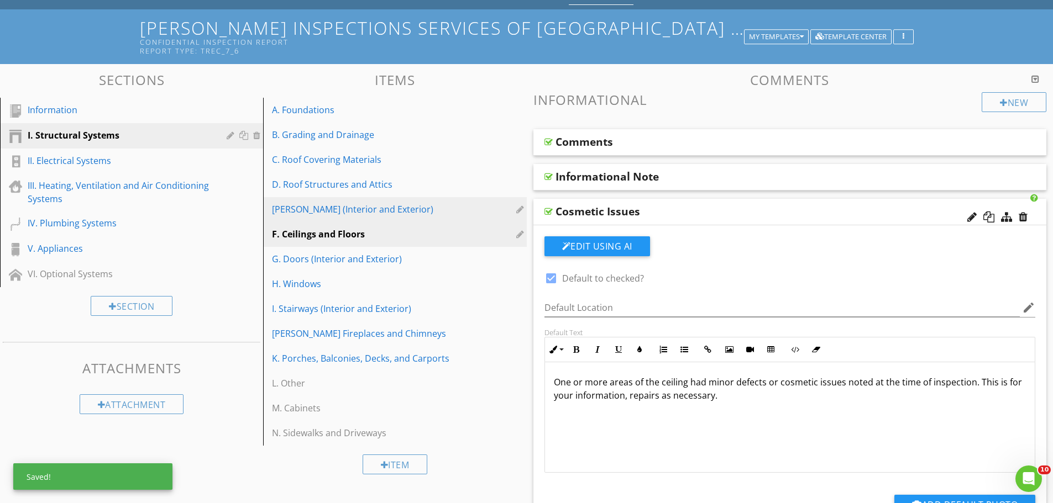
click at [359, 212] on div "E. Walls (Interior and Exterior)" at bounding box center [375, 209] width 207 height 13
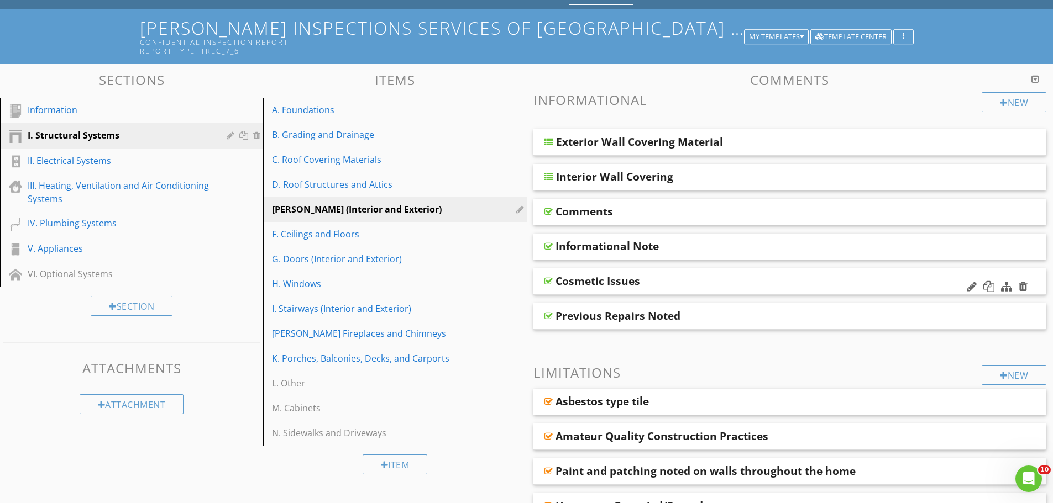
click at [658, 276] on div "Cosmetic Issues" at bounding box center [739, 281] width 368 height 13
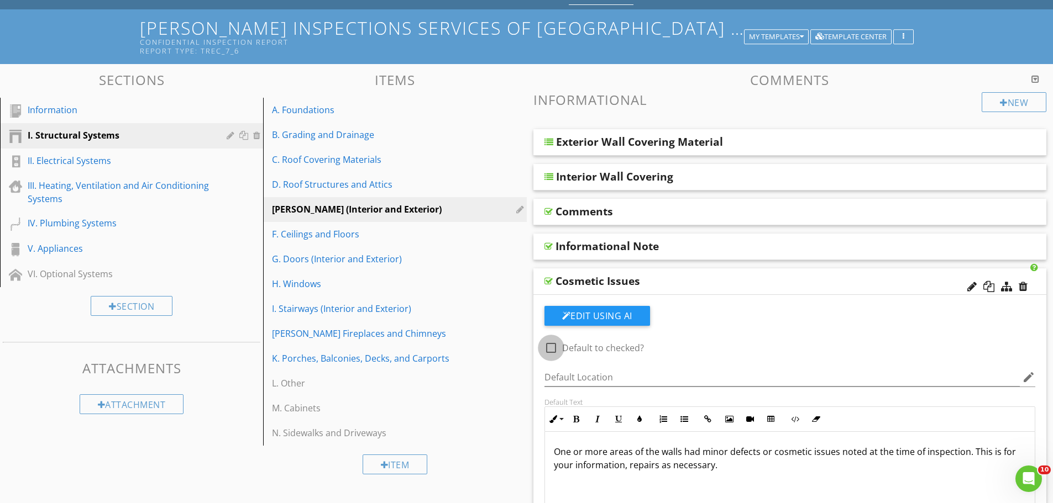
click at [551, 349] on div at bounding box center [551, 348] width 19 height 19
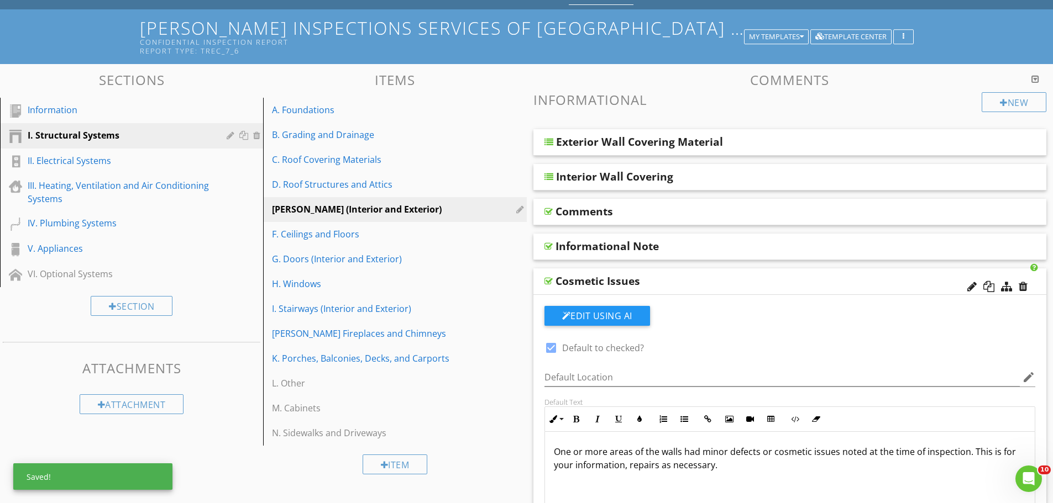
click at [551, 349] on div at bounding box center [551, 348] width 19 height 19
checkbox input "false"
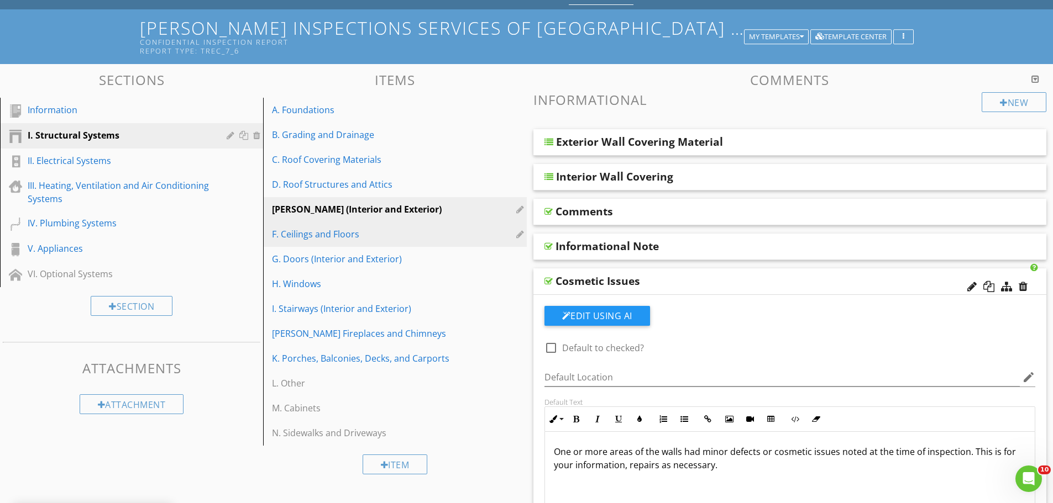
click at [407, 233] on div "F. Ceilings and Floors" at bounding box center [375, 234] width 207 height 13
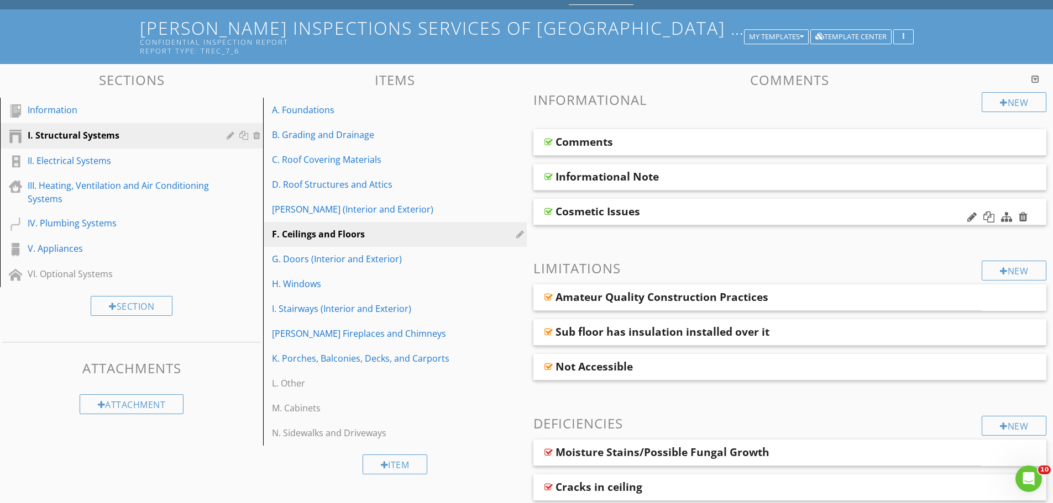
click at [689, 207] on div "Cosmetic Issues" at bounding box center [739, 211] width 368 height 13
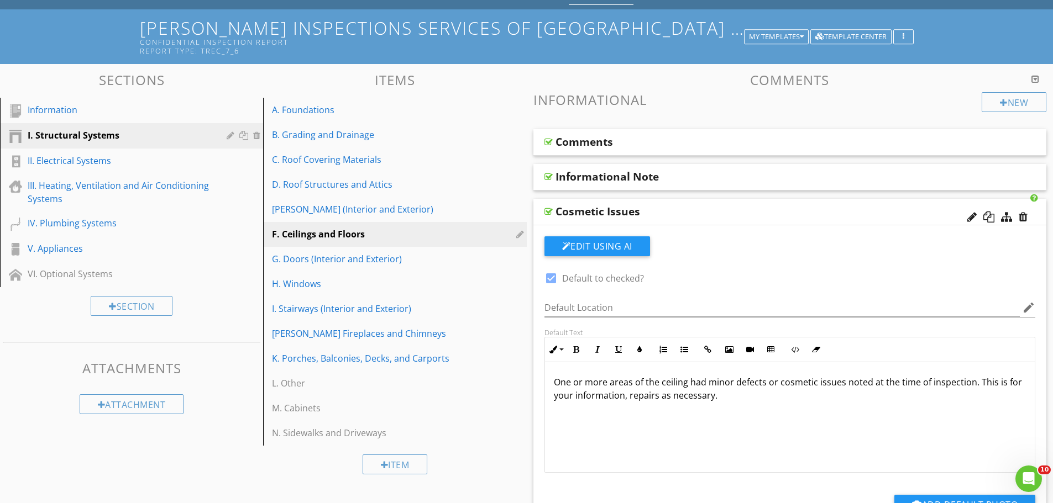
click at [547, 279] on div at bounding box center [551, 278] width 19 height 19
checkbox input "false"
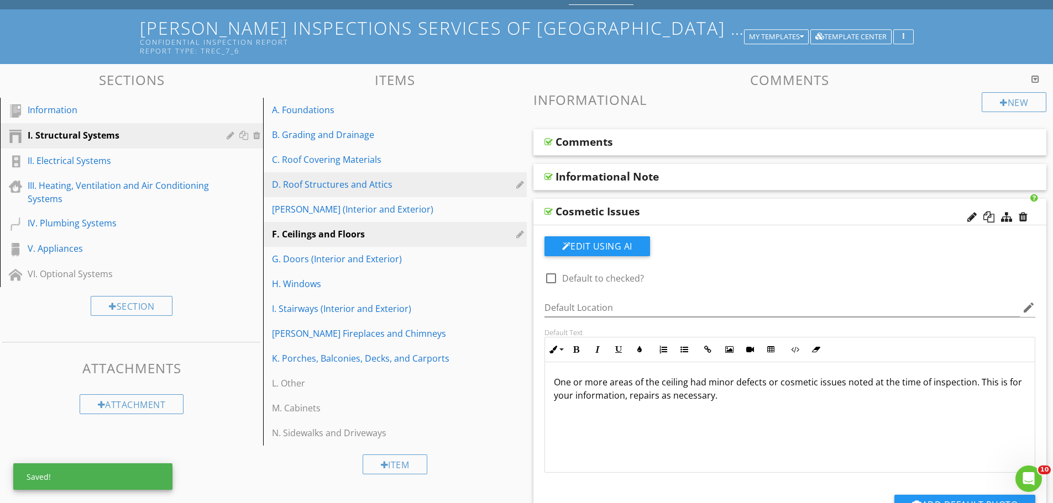
click at [342, 190] on div "D. Roof Structures and Attics" at bounding box center [375, 184] width 207 height 13
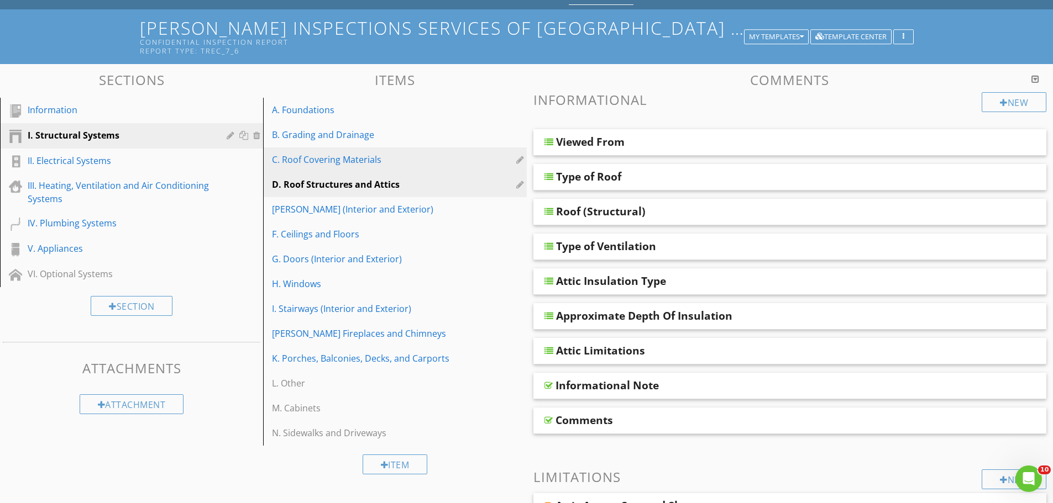
click at [344, 160] on div "C. Roof Covering Materials" at bounding box center [375, 159] width 207 height 13
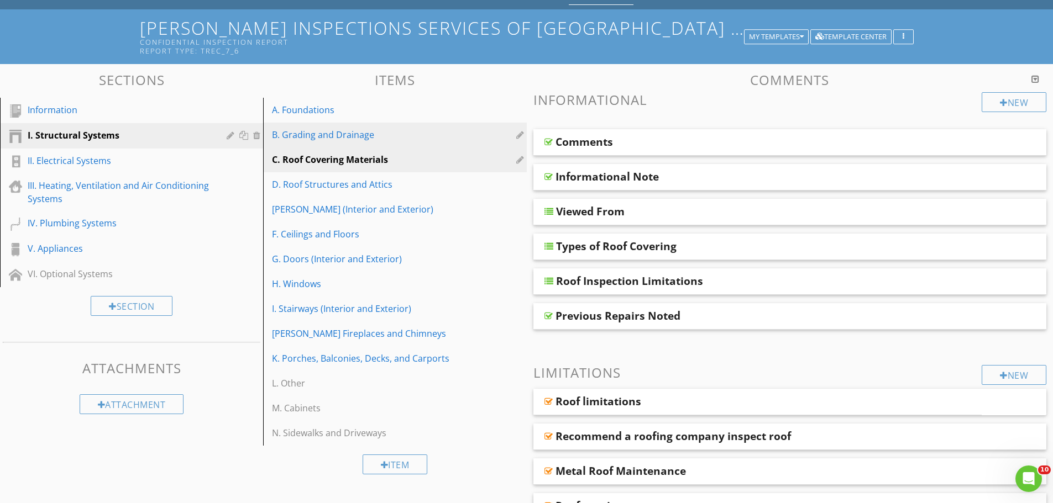
click at [322, 137] on div "B. Grading and Drainage" at bounding box center [375, 134] width 207 height 13
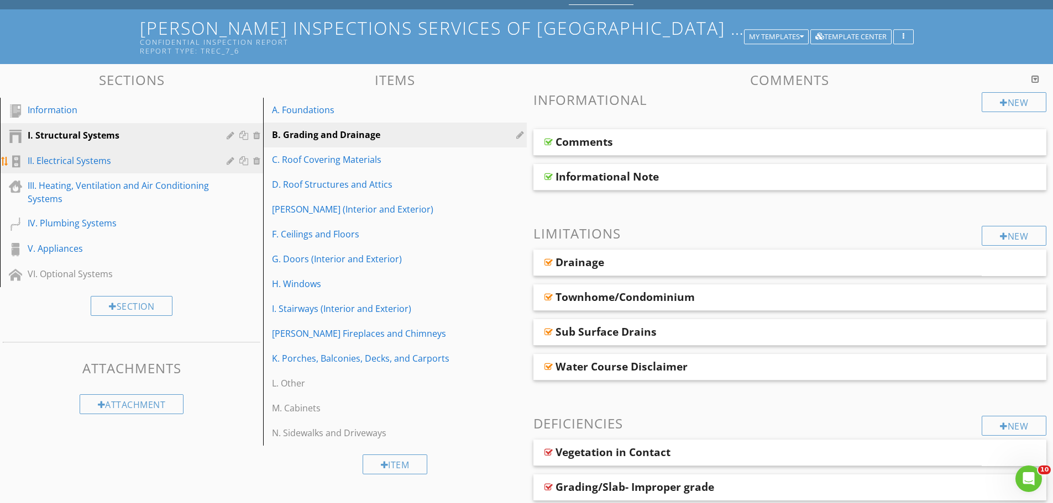
click at [112, 159] on div "II. Electrical Systems" at bounding box center [119, 160] width 183 height 13
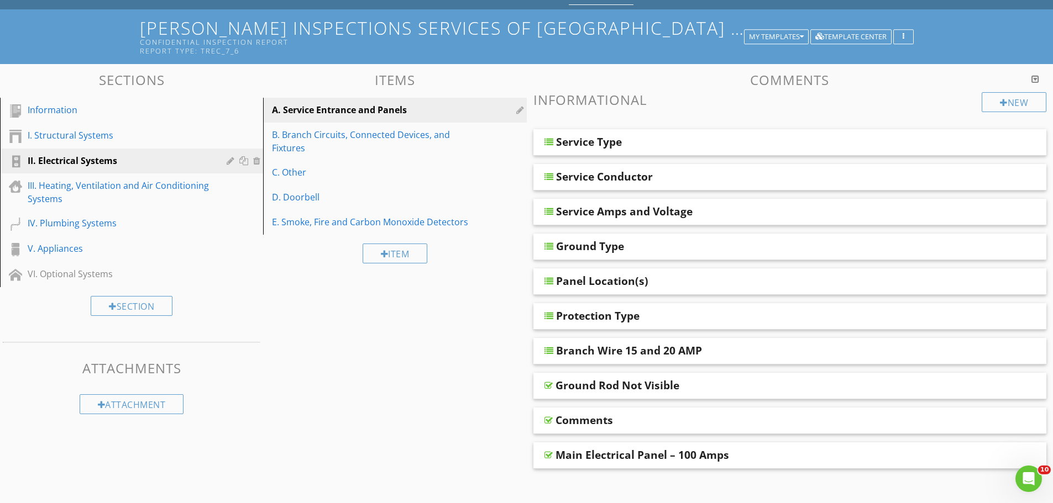
click at [351, 111] on div "A. Service Entrance and Panels" at bounding box center [375, 109] width 207 height 13
click at [1025, 355] on div at bounding box center [1022, 356] width 9 height 11
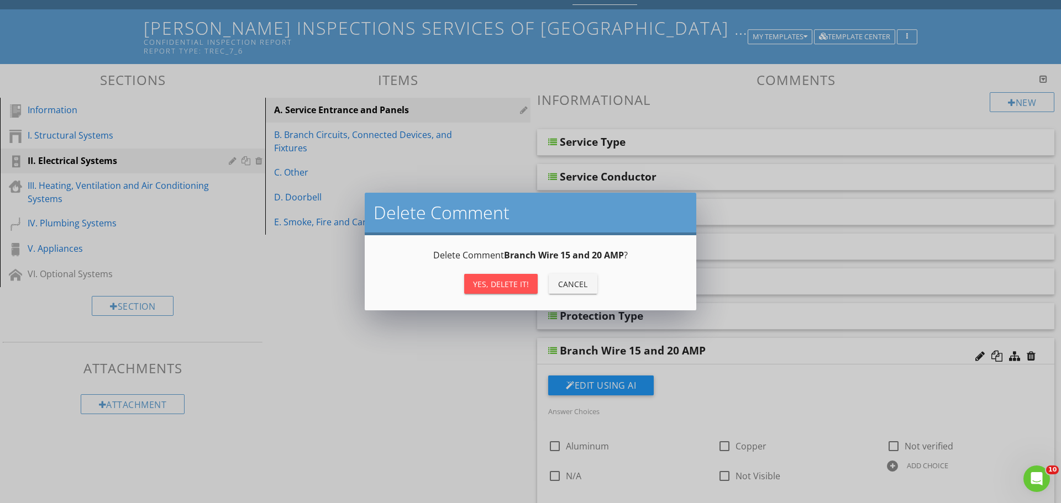
click at [511, 289] on div "Yes, Delete it!" at bounding box center [501, 285] width 56 height 12
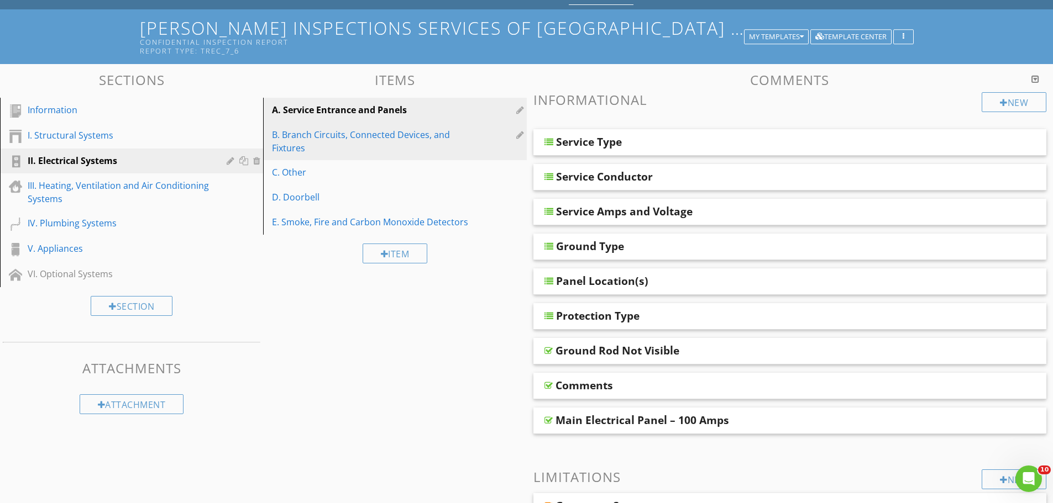
click at [380, 134] on div "B. Branch Circuits, Connected Devices, and Fixtures" at bounding box center [375, 141] width 207 height 27
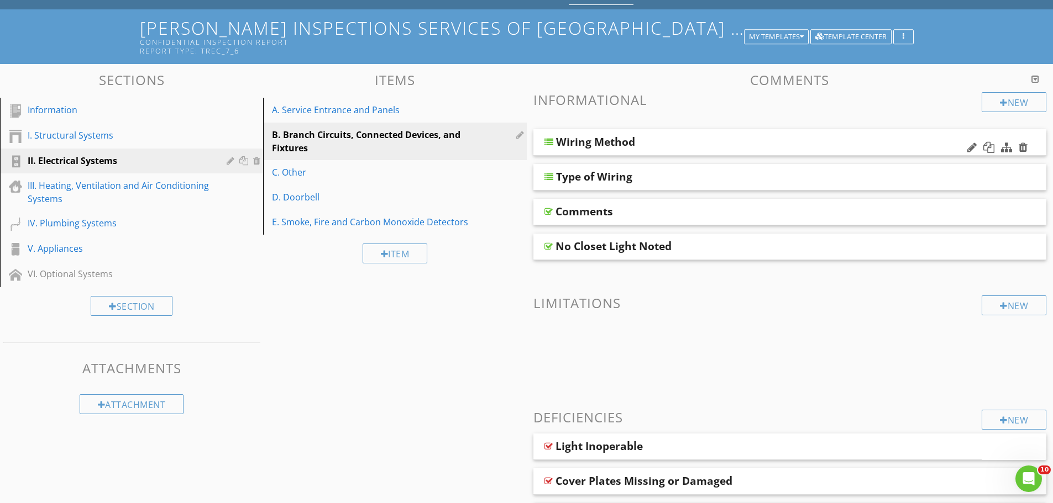
click at [645, 150] on div "Wiring Method" at bounding box center [789, 142] width 513 height 27
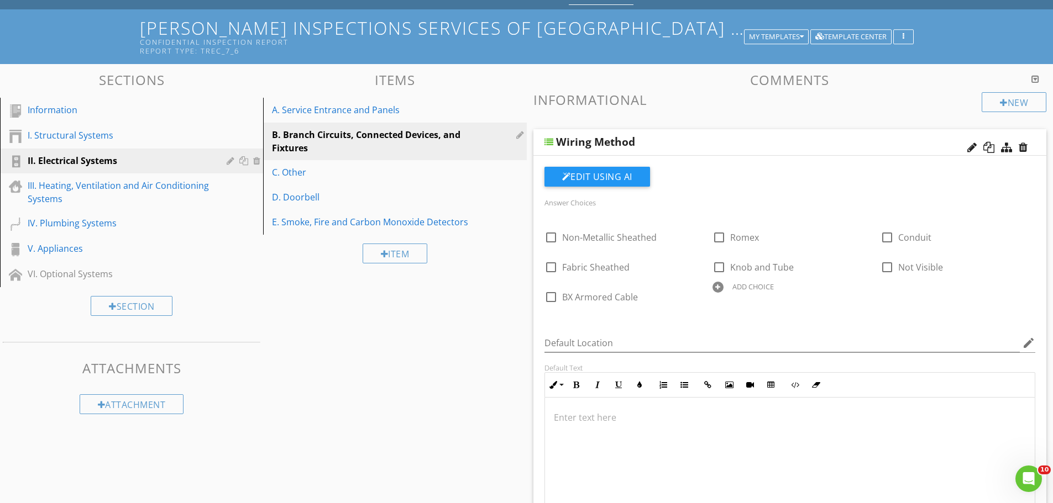
click at [645, 151] on div "Wiring Method" at bounding box center [789, 142] width 513 height 27
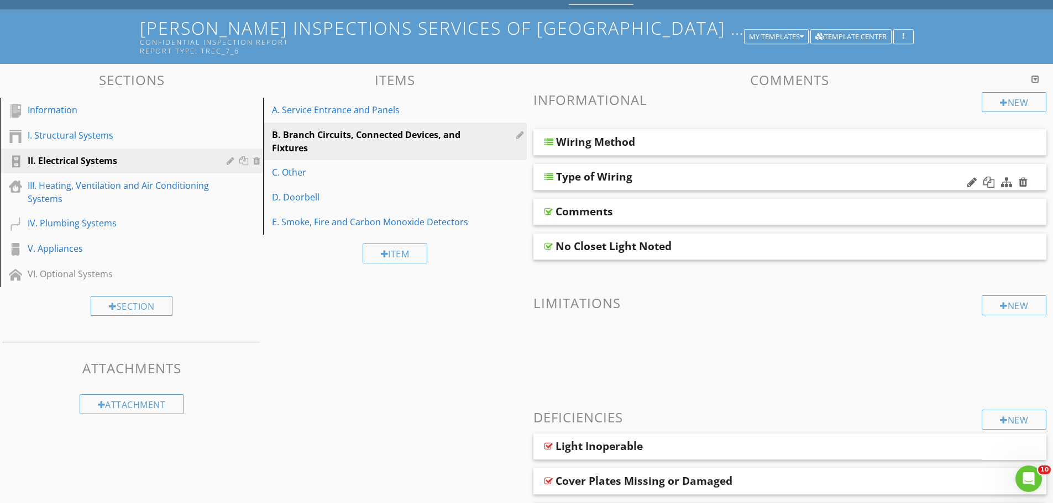
click at [653, 185] on div "Type of Wiring" at bounding box center [789, 177] width 513 height 27
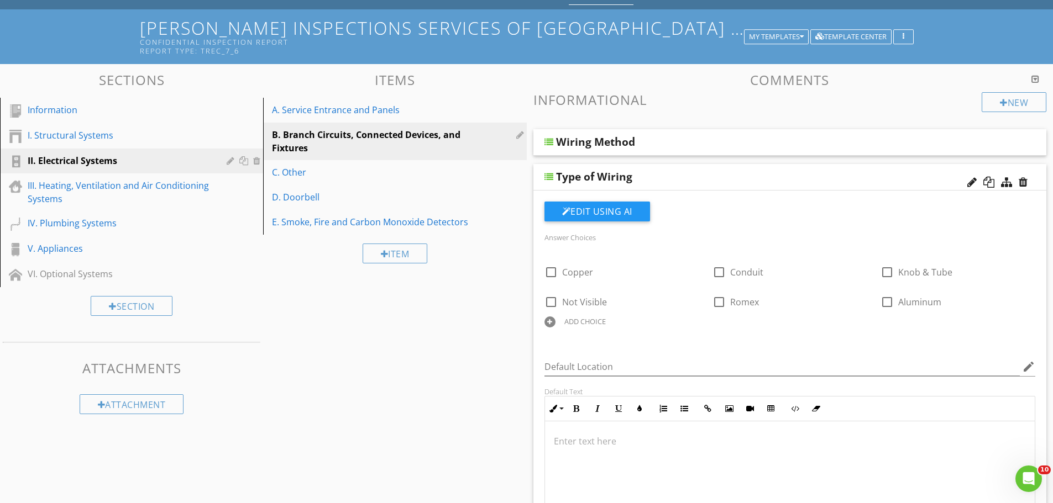
click at [653, 185] on div "Type of Wiring" at bounding box center [789, 177] width 513 height 27
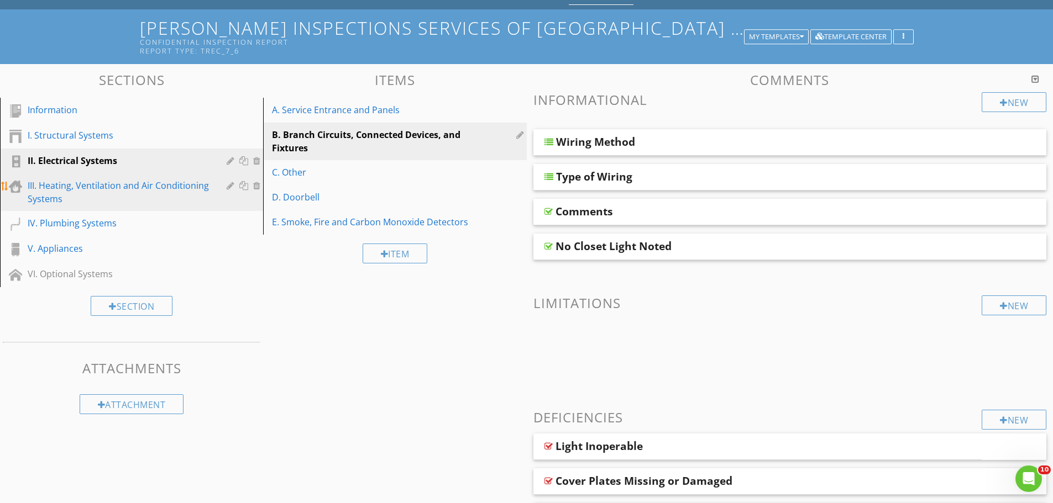
click at [114, 193] on div "III. Heating, Ventilation and Air Conditioning Systems" at bounding box center [119, 192] width 183 height 27
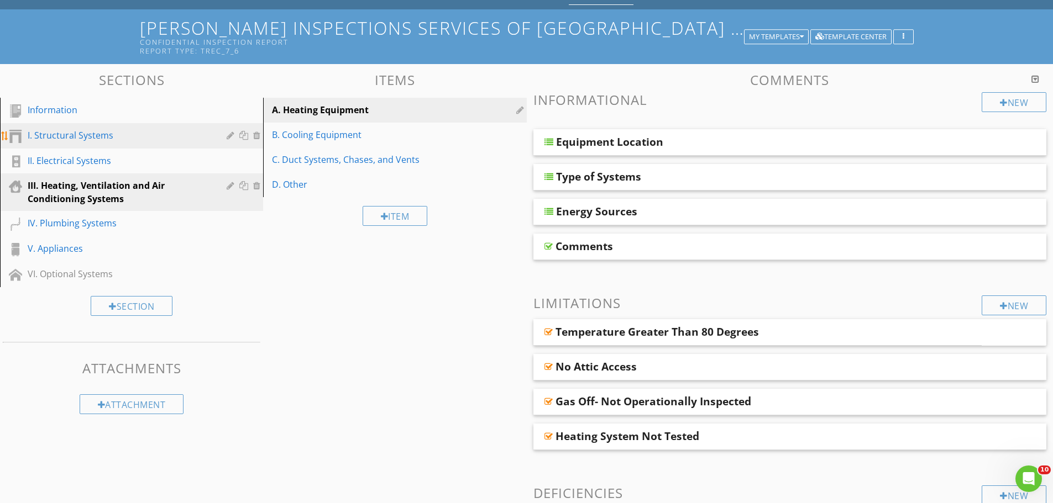
click at [104, 131] on div "I. Structural Systems" at bounding box center [119, 135] width 183 height 13
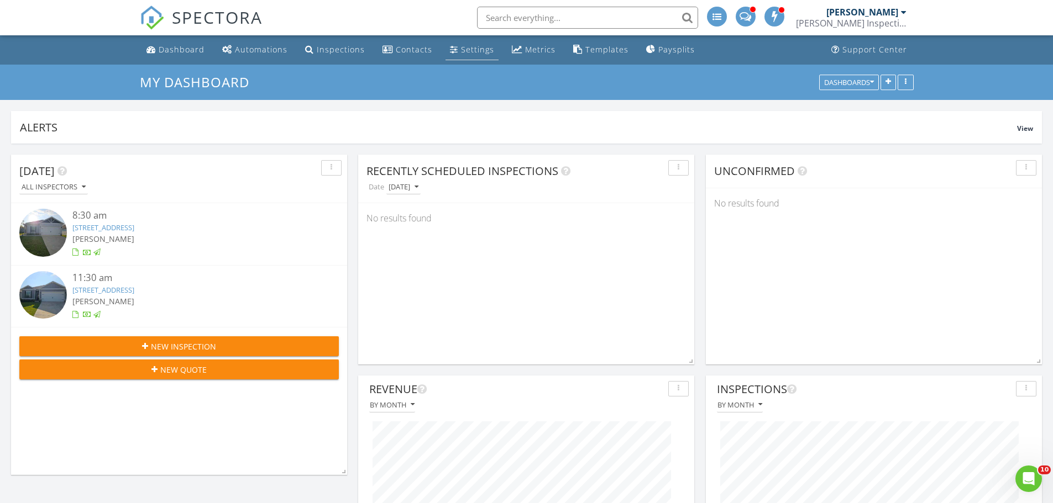
click at [460, 44] on link "Settings" at bounding box center [471, 50] width 53 height 20
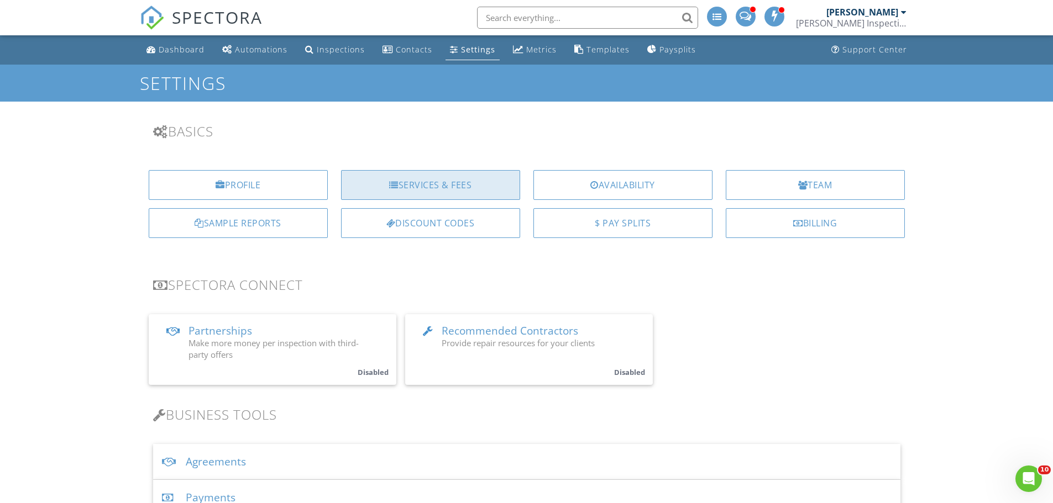
click at [418, 185] on div "Services & Fees" at bounding box center [430, 185] width 179 height 30
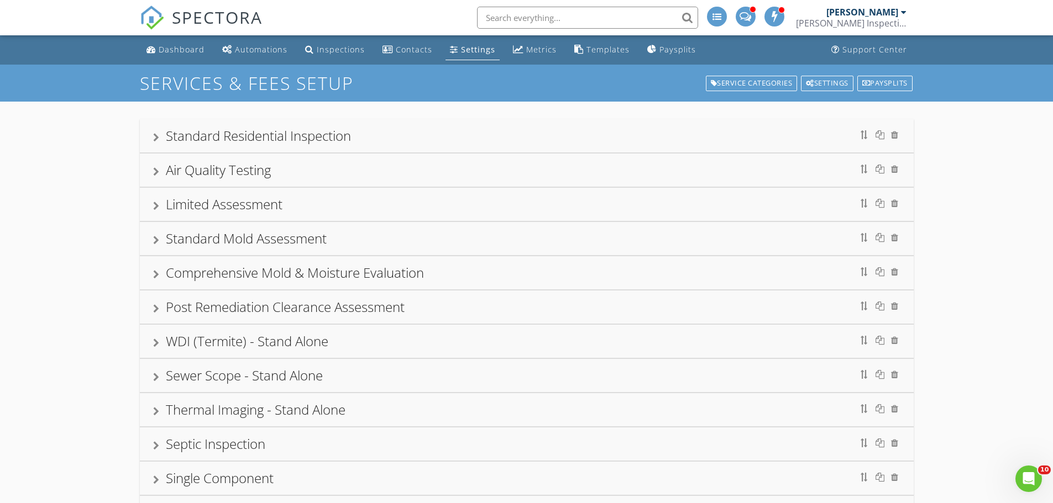
click at [324, 185] on div "Air Quality Testing" at bounding box center [527, 170] width 774 height 33
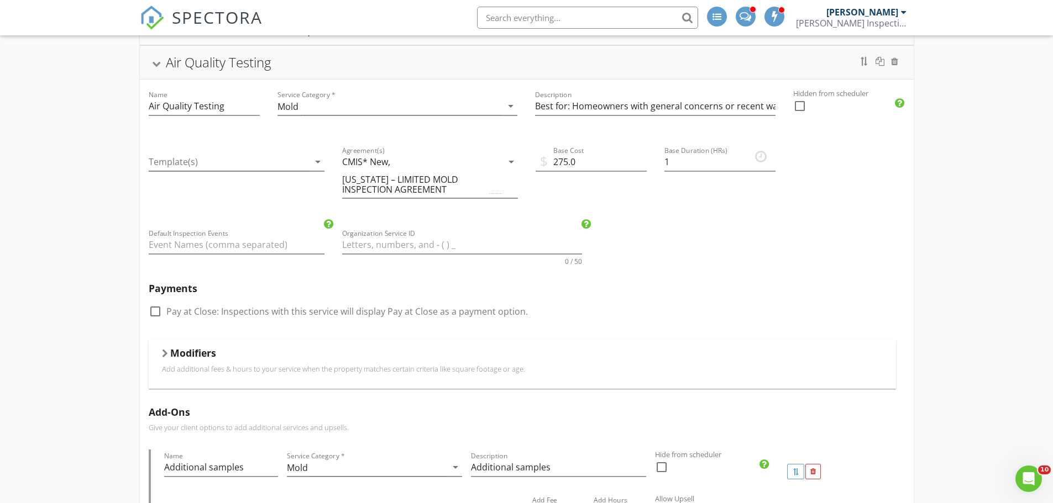
scroll to position [111, 0]
click at [185, 355] on h5 "Modifiers" at bounding box center [193, 350] width 46 height 11
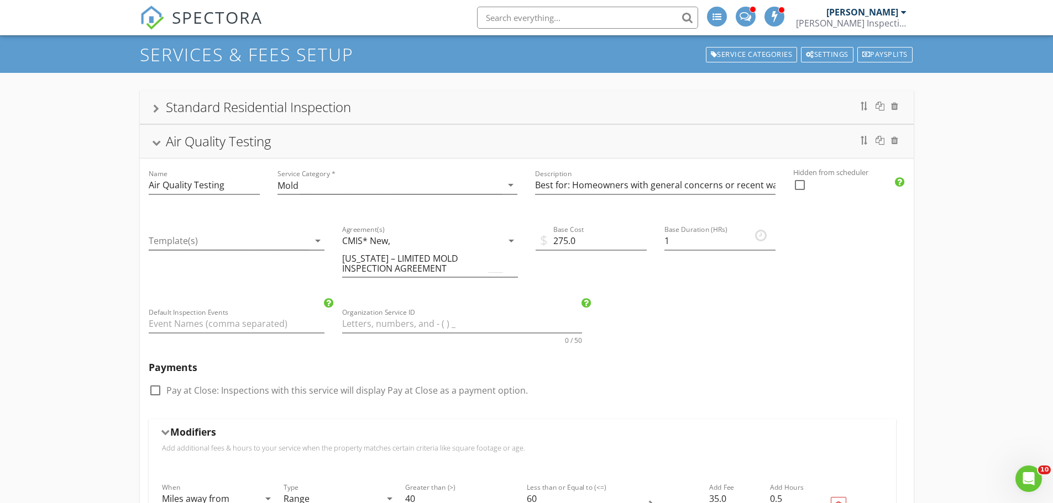
scroll to position [0, 0]
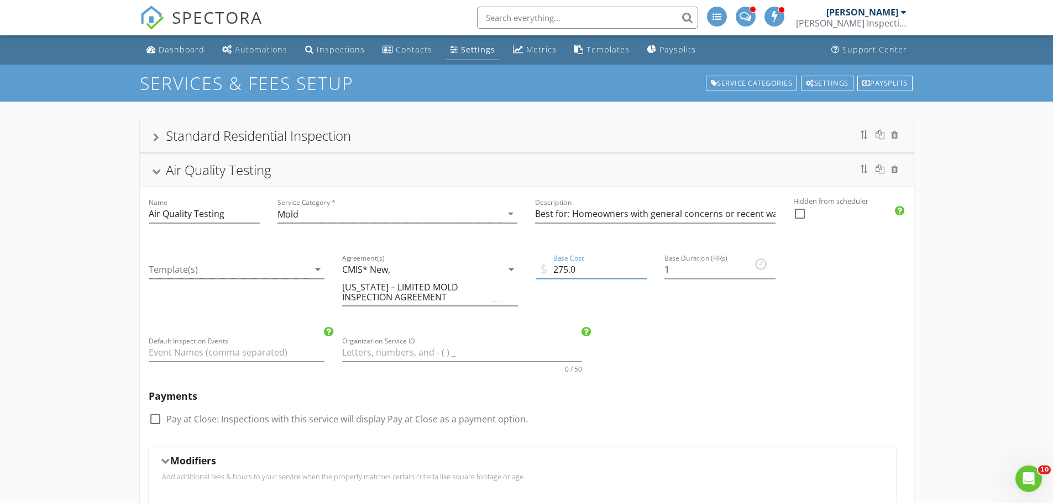
drag, startPoint x: 586, startPoint y: 270, endPoint x: 526, endPoint y: 285, distance: 62.1
click at [527, 285] on div "$ Base Cost 275.0" at bounding box center [591, 284] width 129 height 83
type input "295.00"
click at [544, 406] on div "Payments check_box_outline_blank Pay at Close: Inspections with this service wi…" at bounding box center [527, 415] width 774 height 66
click at [160, 168] on div "Air Quality Testing" at bounding box center [526, 170] width 747 height 20
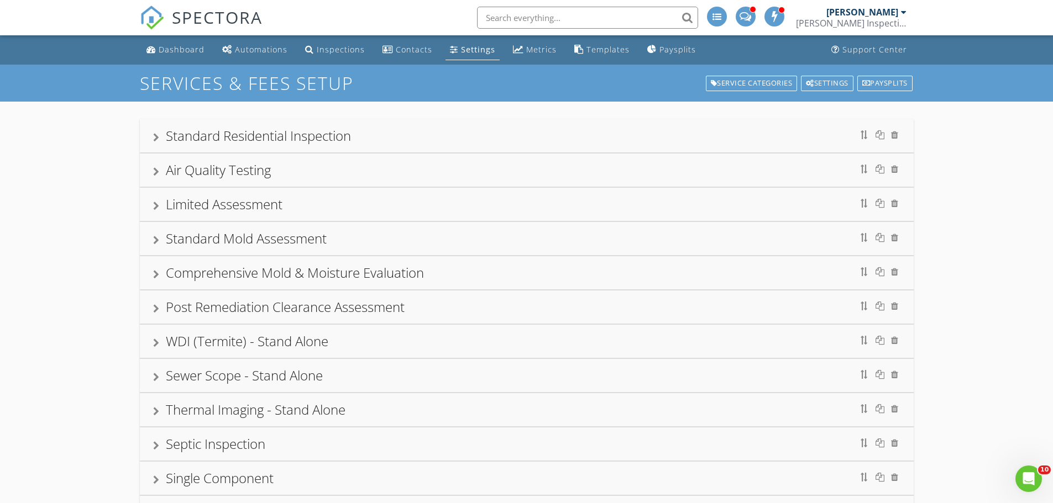
click at [295, 199] on div "Limited Assessment" at bounding box center [526, 205] width 747 height 20
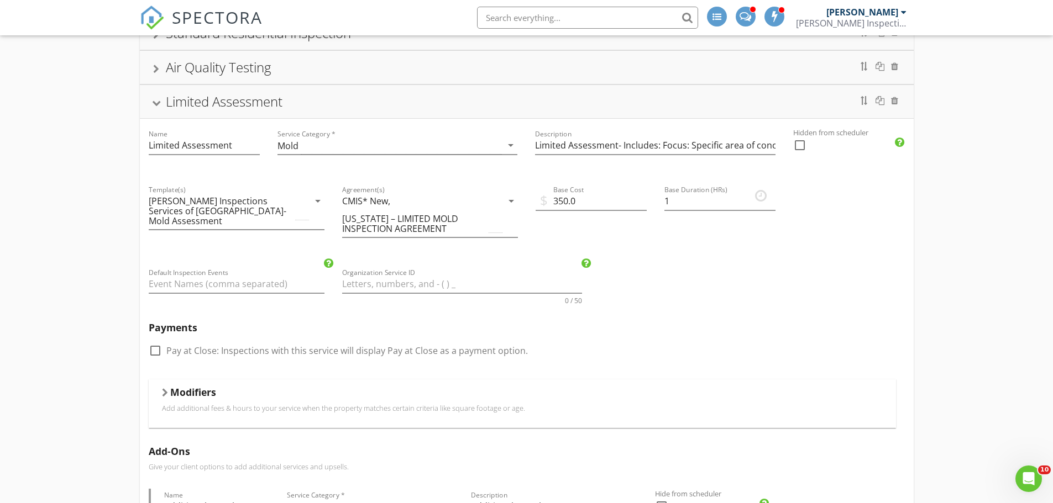
scroll to position [111, 0]
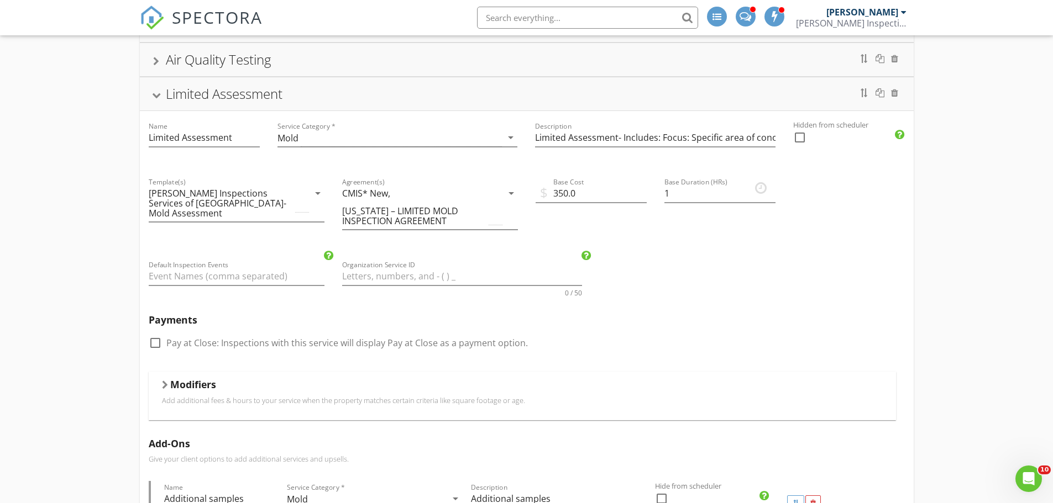
click at [253, 383] on div "Modifiers" at bounding box center [522, 387] width 721 height 17
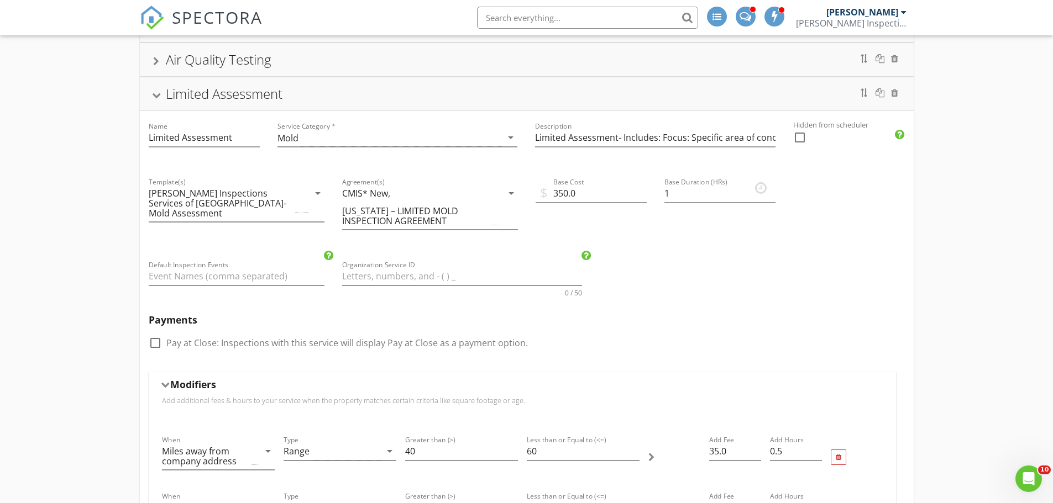
click at [247, 98] on div "Limited Assessment" at bounding box center [224, 94] width 117 height 18
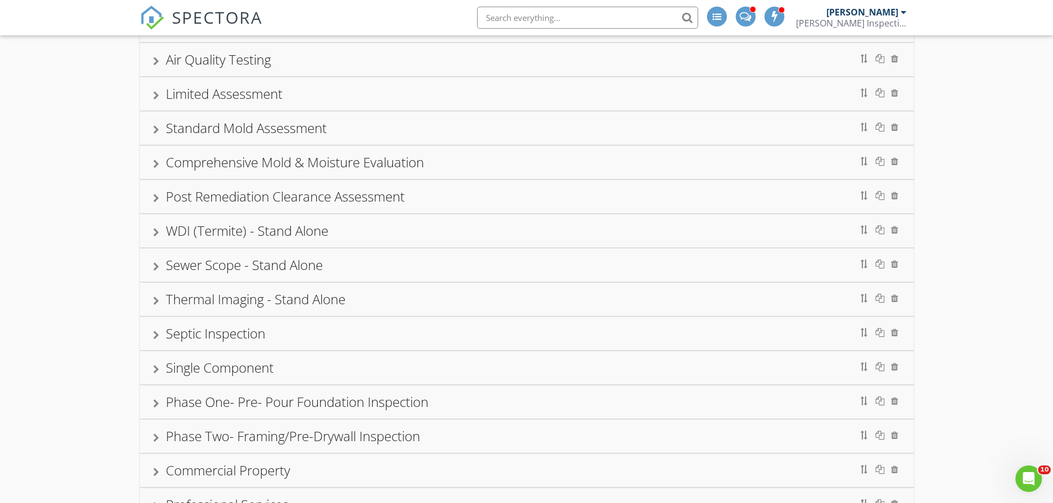
click at [250, 136] on div "Standard Mold Assessment" at bounding box center [246, 128] width 161 height 18
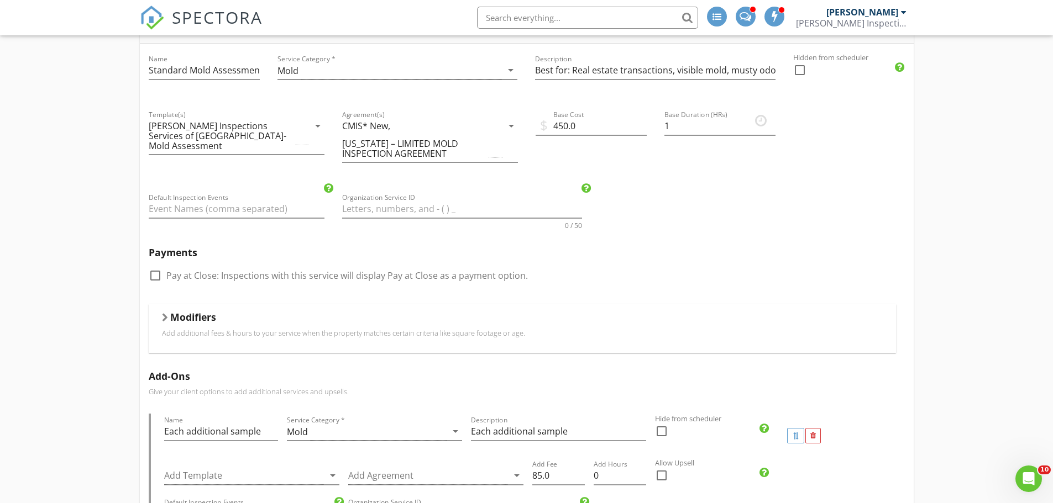
scroll to position [221, 0]
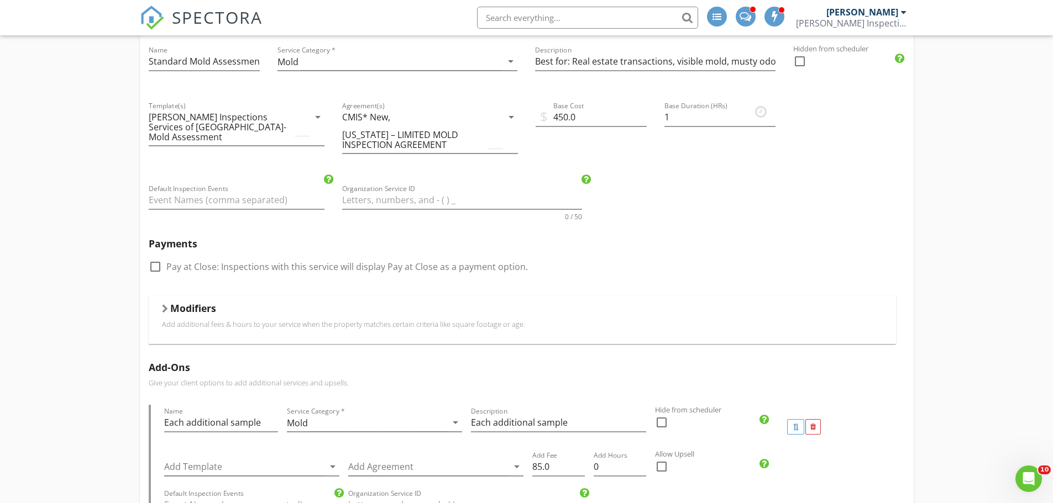
click at [234, 313] on div "Modifiers" at bounding box center [522, 310] width 721 height 17
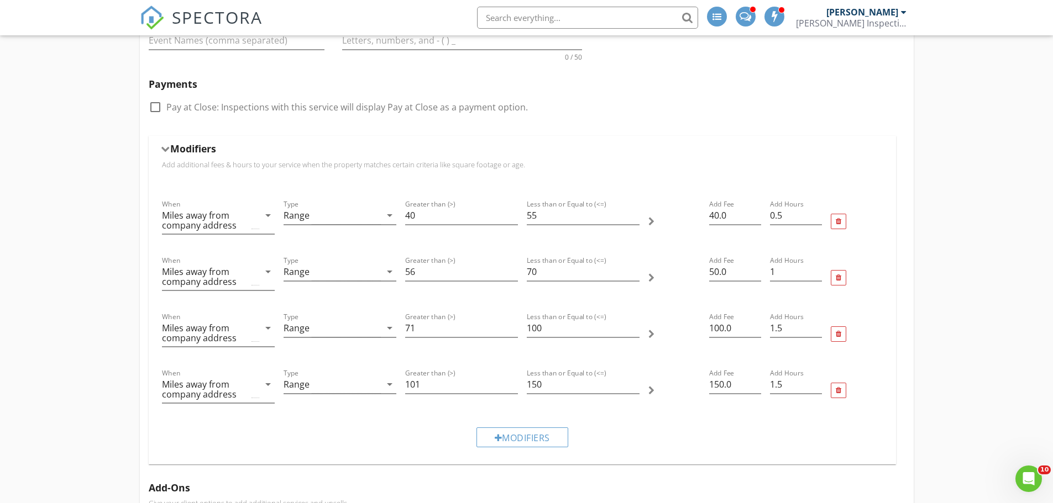
scroll to position [387, 0]
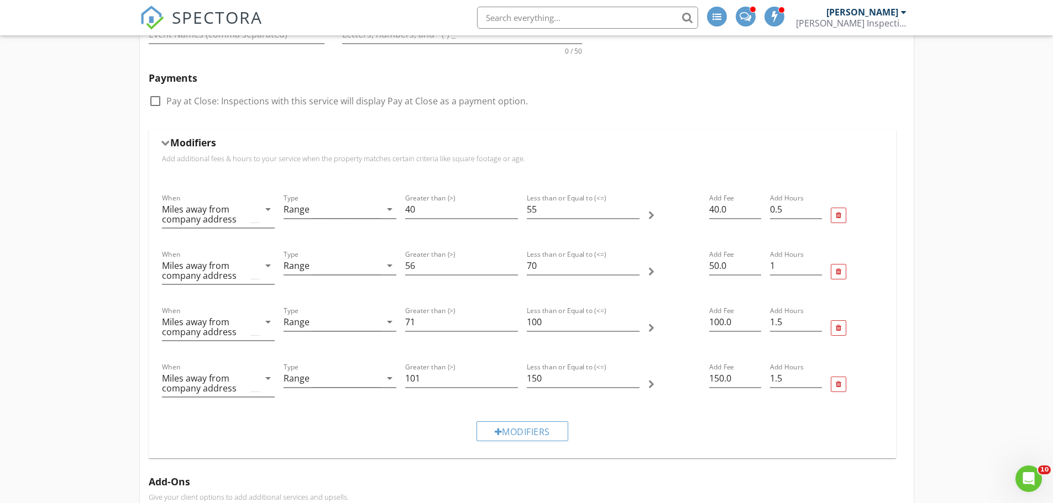
click at [198, 20] on span "SPECTORA" at bounding box center [217, 17] width 91 height 23
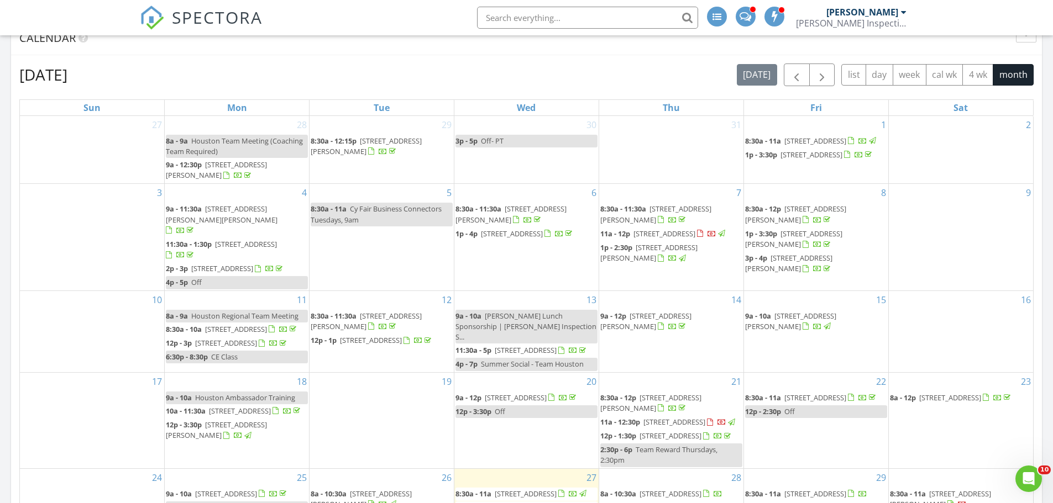
scroll to position [1050, 0]
